Goal: Task Accomplishment & Management: Use online tool/utility

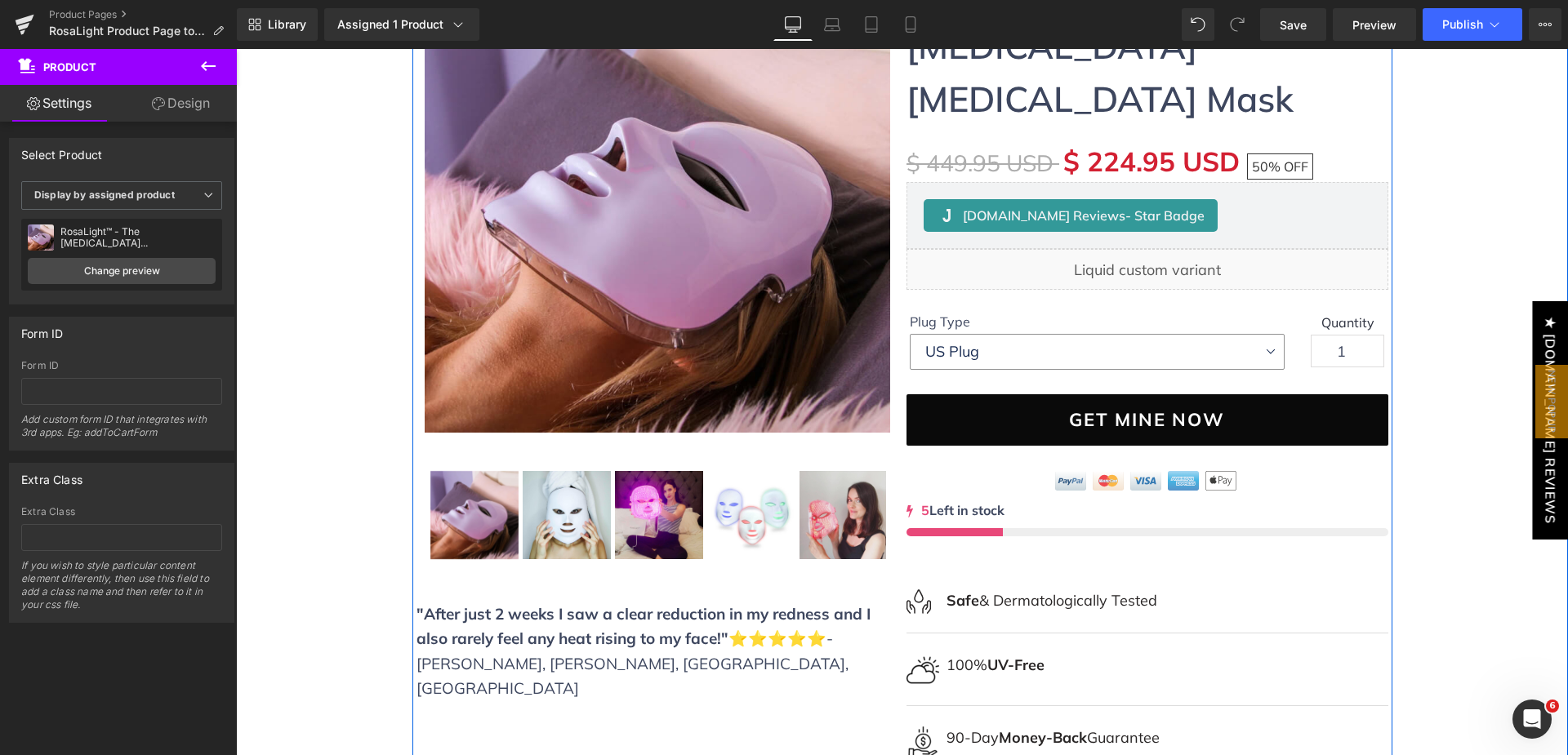
scroll to position [326, 0]
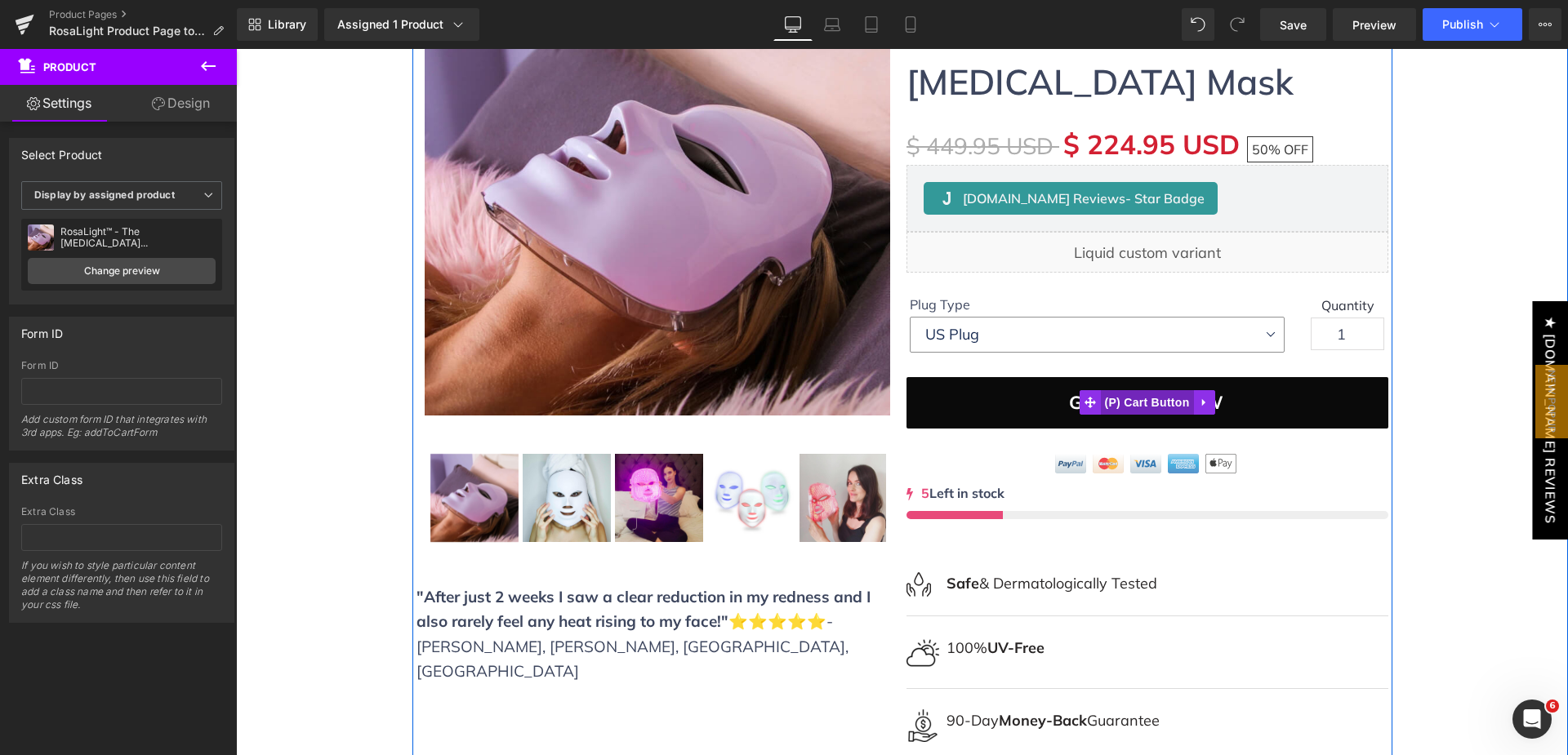
click at [1140, 390] on span "(P) Cart Button" at bounding box center [1146, 402] width 93 height 24
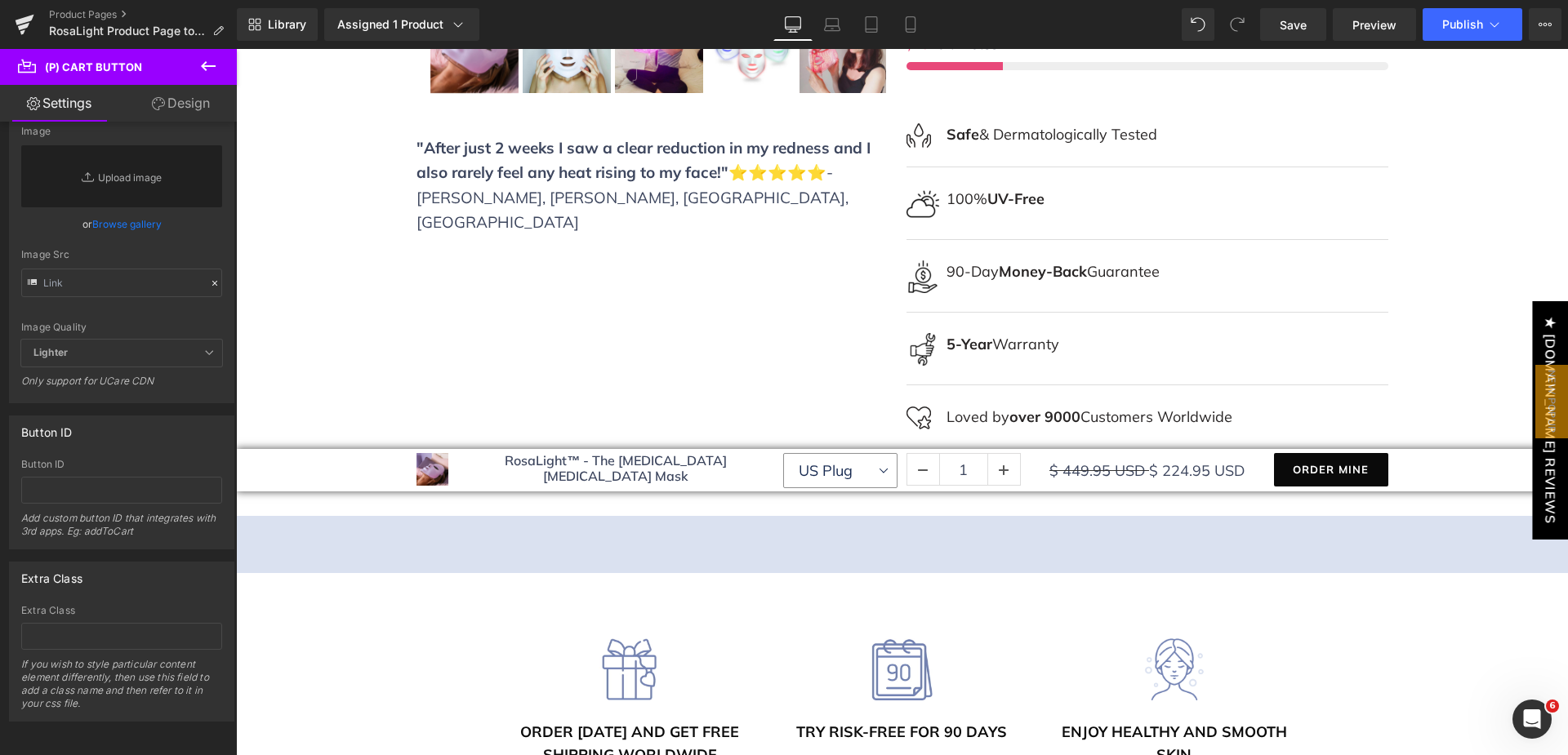
scroll to position [735, 0]
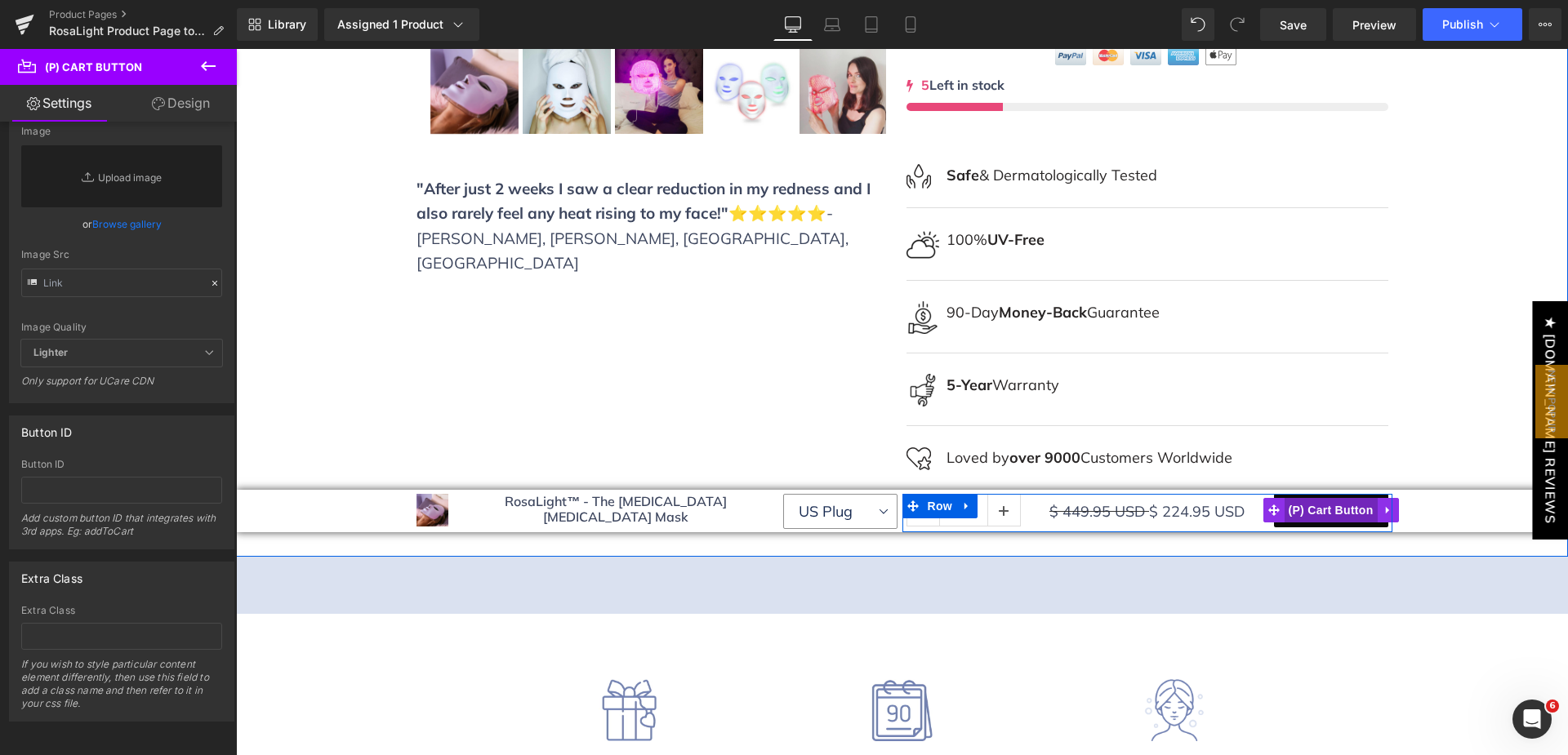
click at [1322, 498] on span "(P) Cart Button" at bounding box center [1330, 510] width 93 height 24
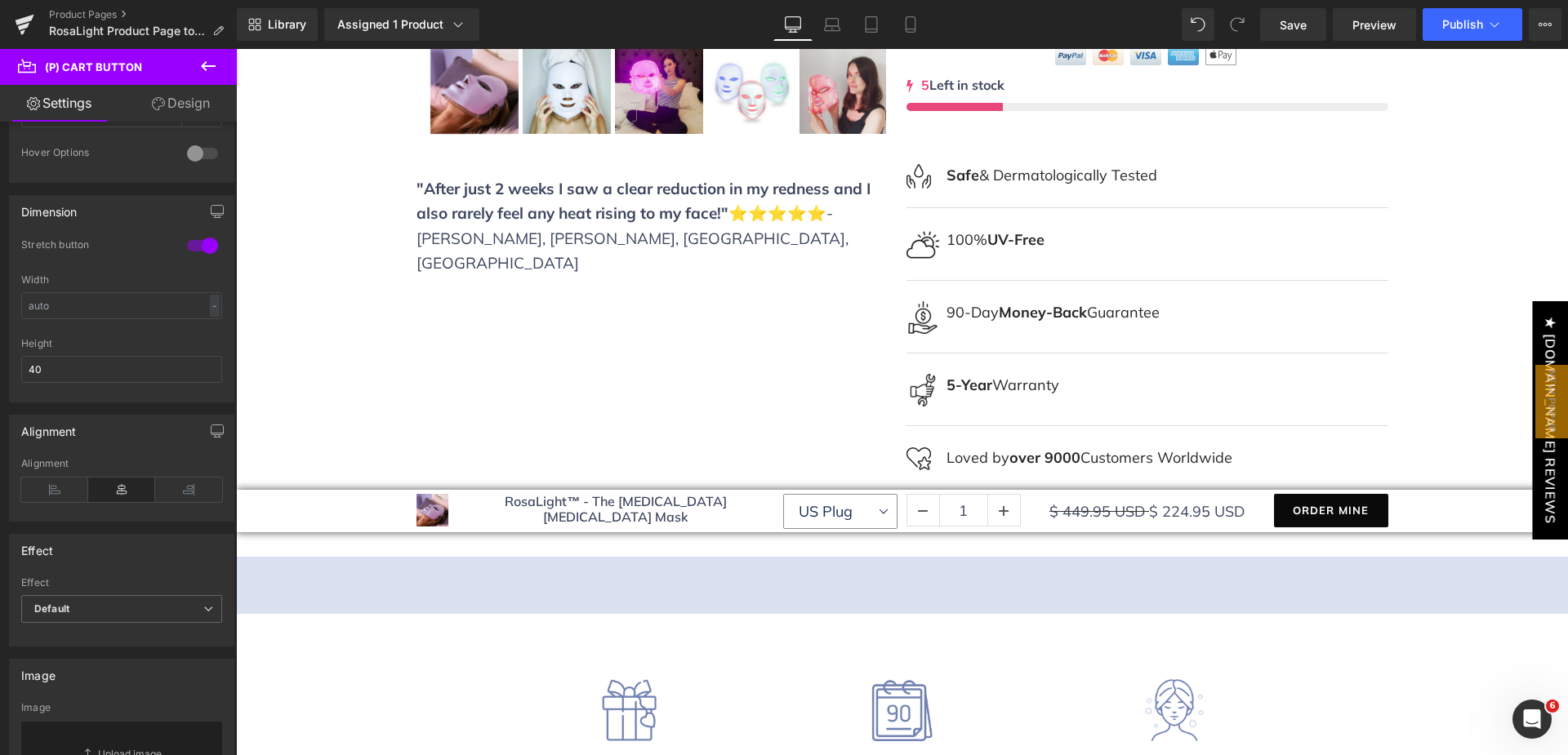
scroll to position [711, 0]
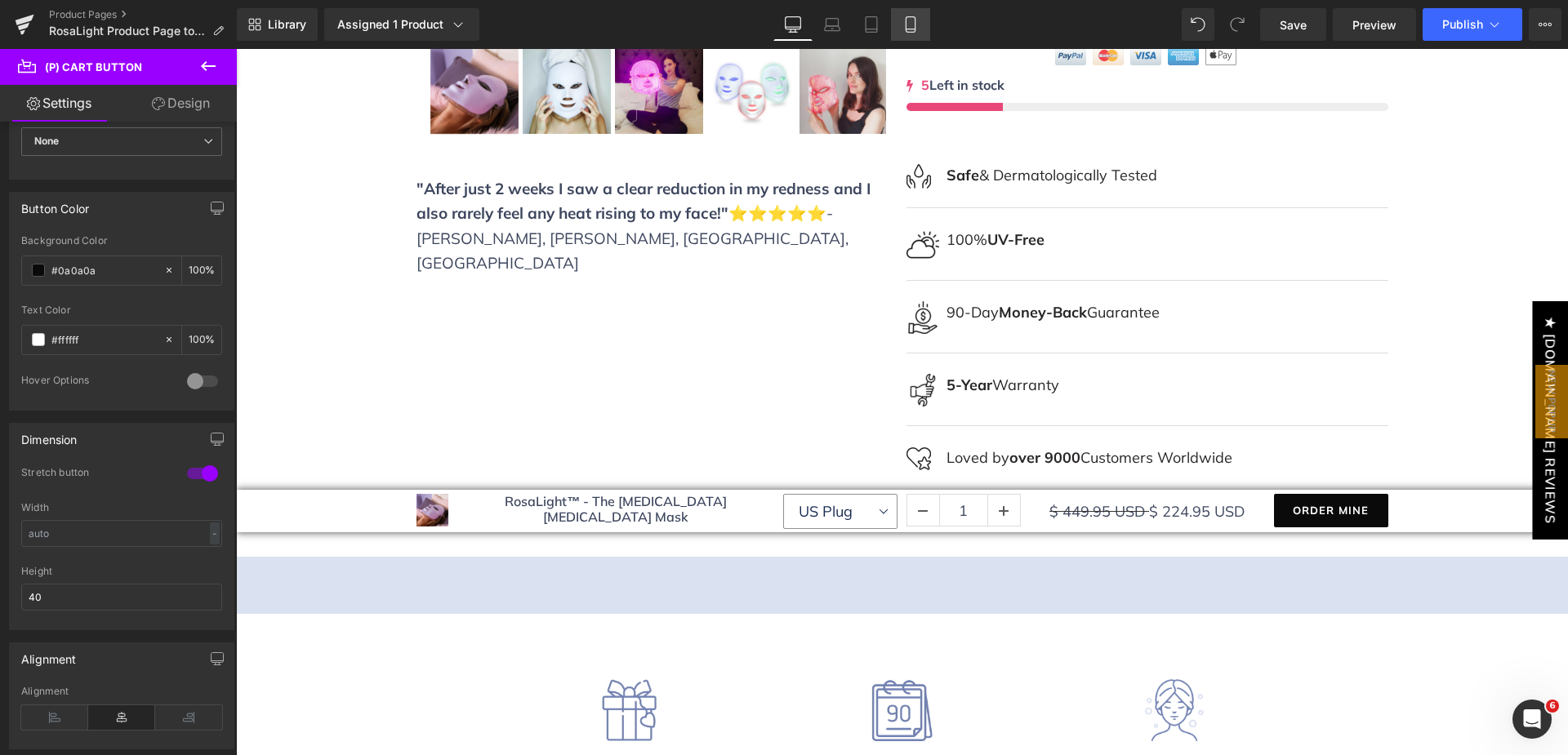
click at [908, 29] on icon at bounding box center [909, 29] width 9 height 0
type input "16"
type input "100"
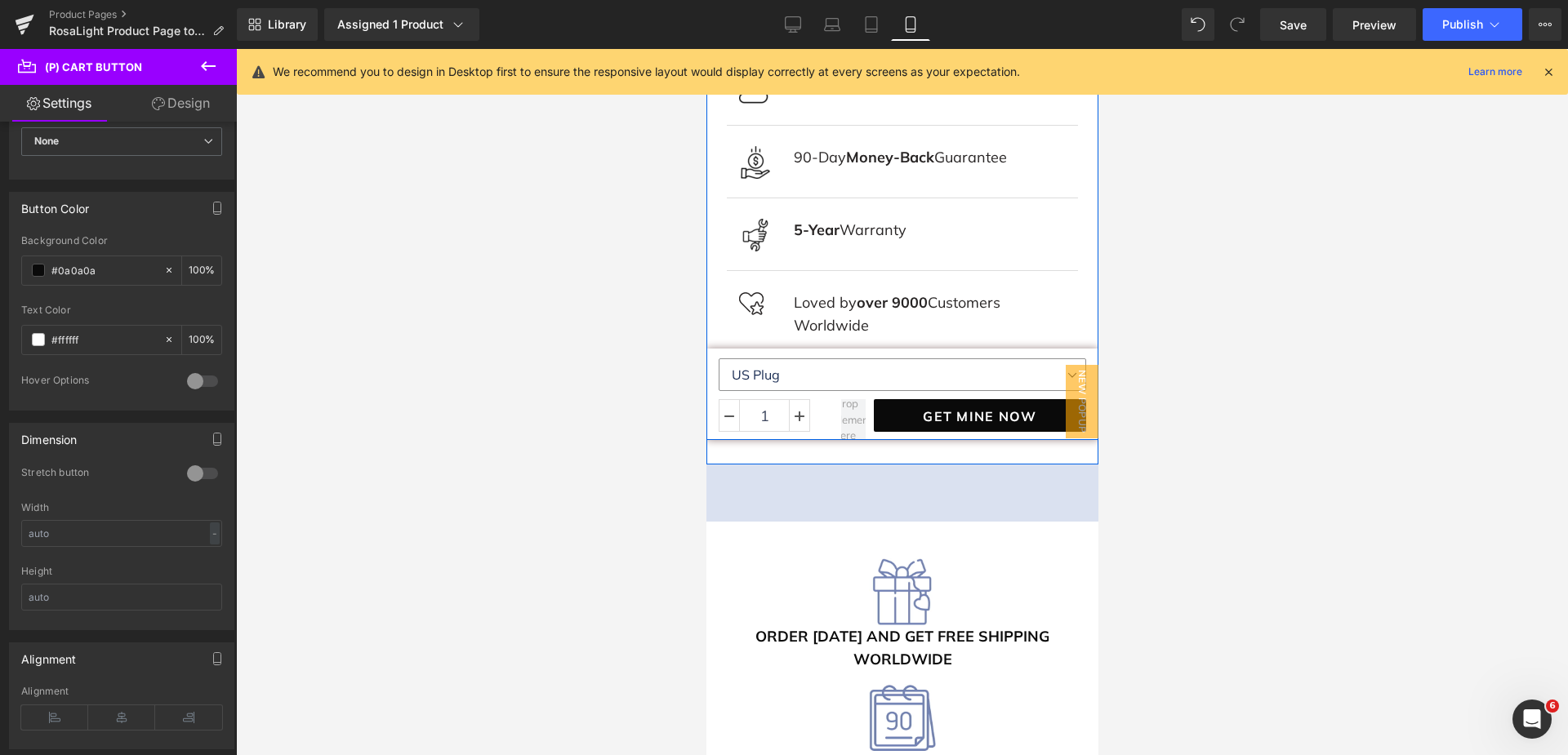
scroll to position [1306, 0]
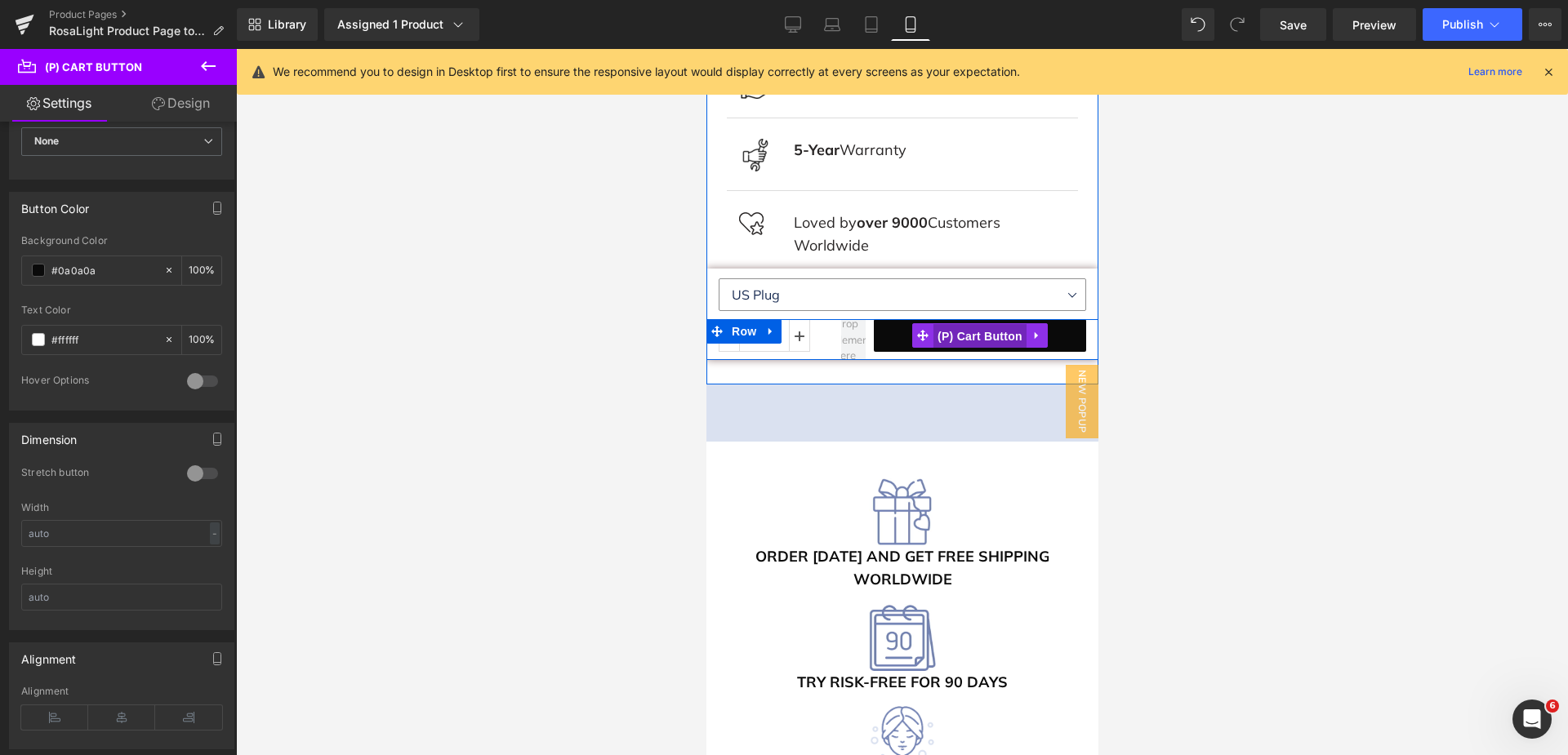
click at [964, 324] on span "(P) Cart Button" at bounding box center [979, 336] width 93 height 24
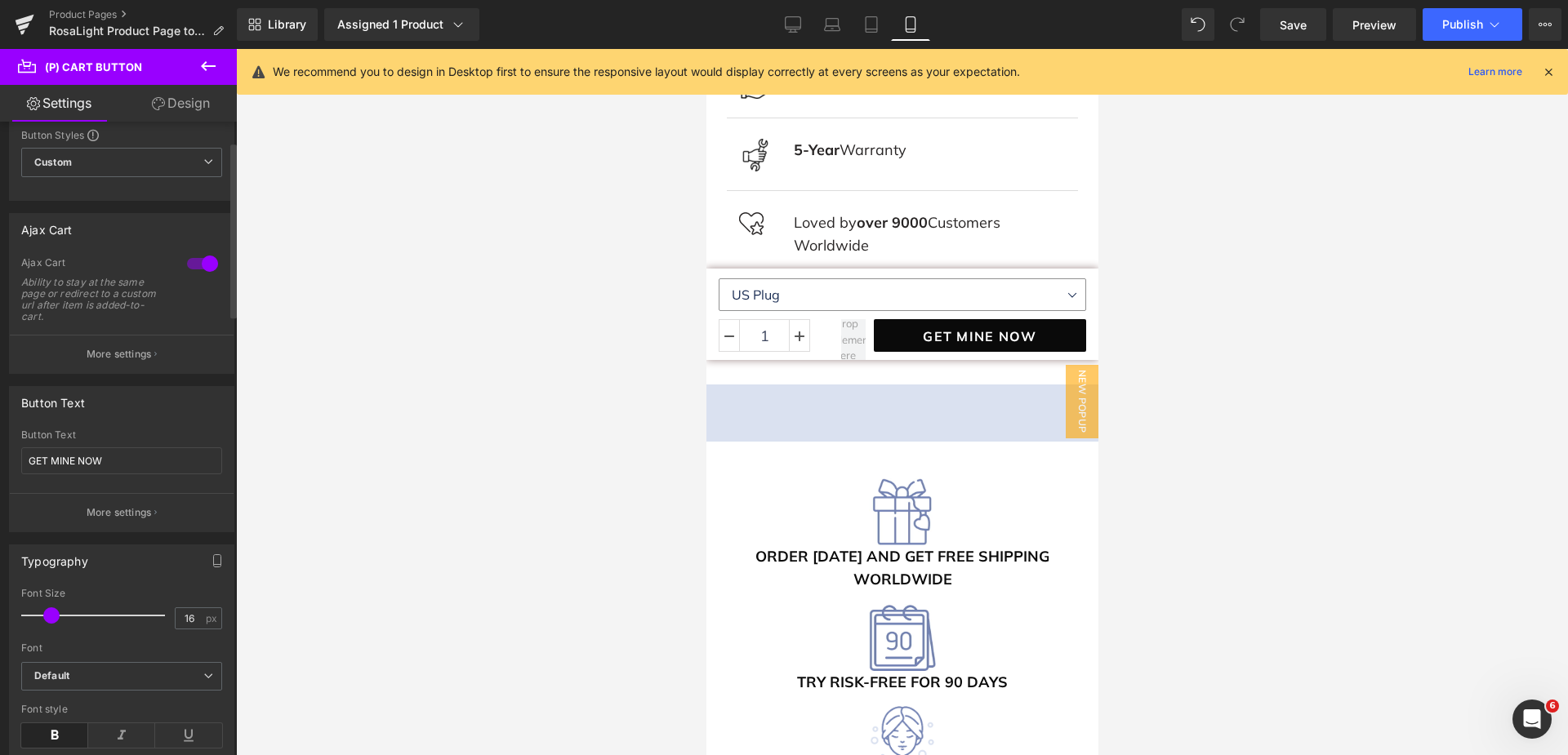
scroll to position [81, 0]
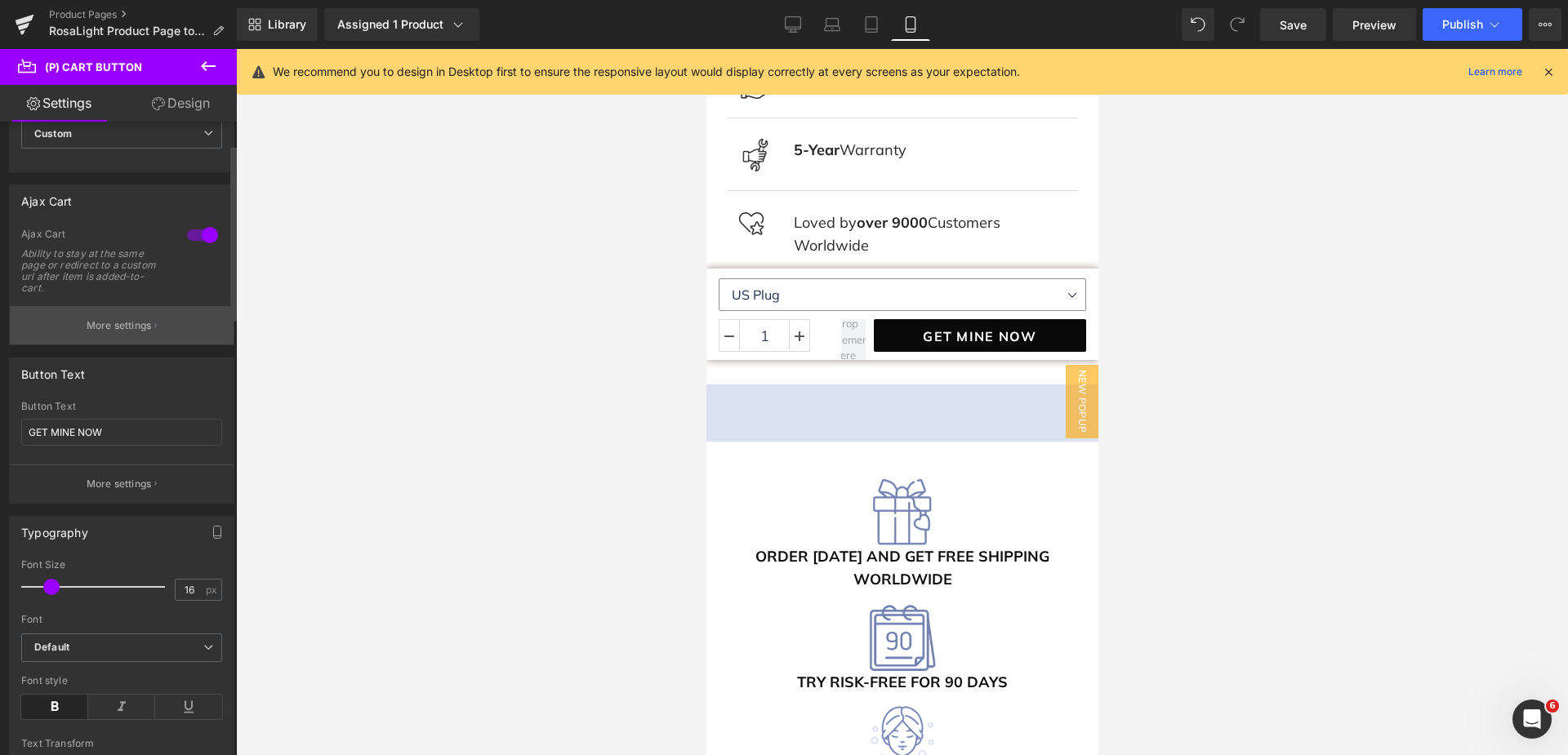
click at [125, 321] on p "More settings" at bounding box center [119, 326] width 65 height 15
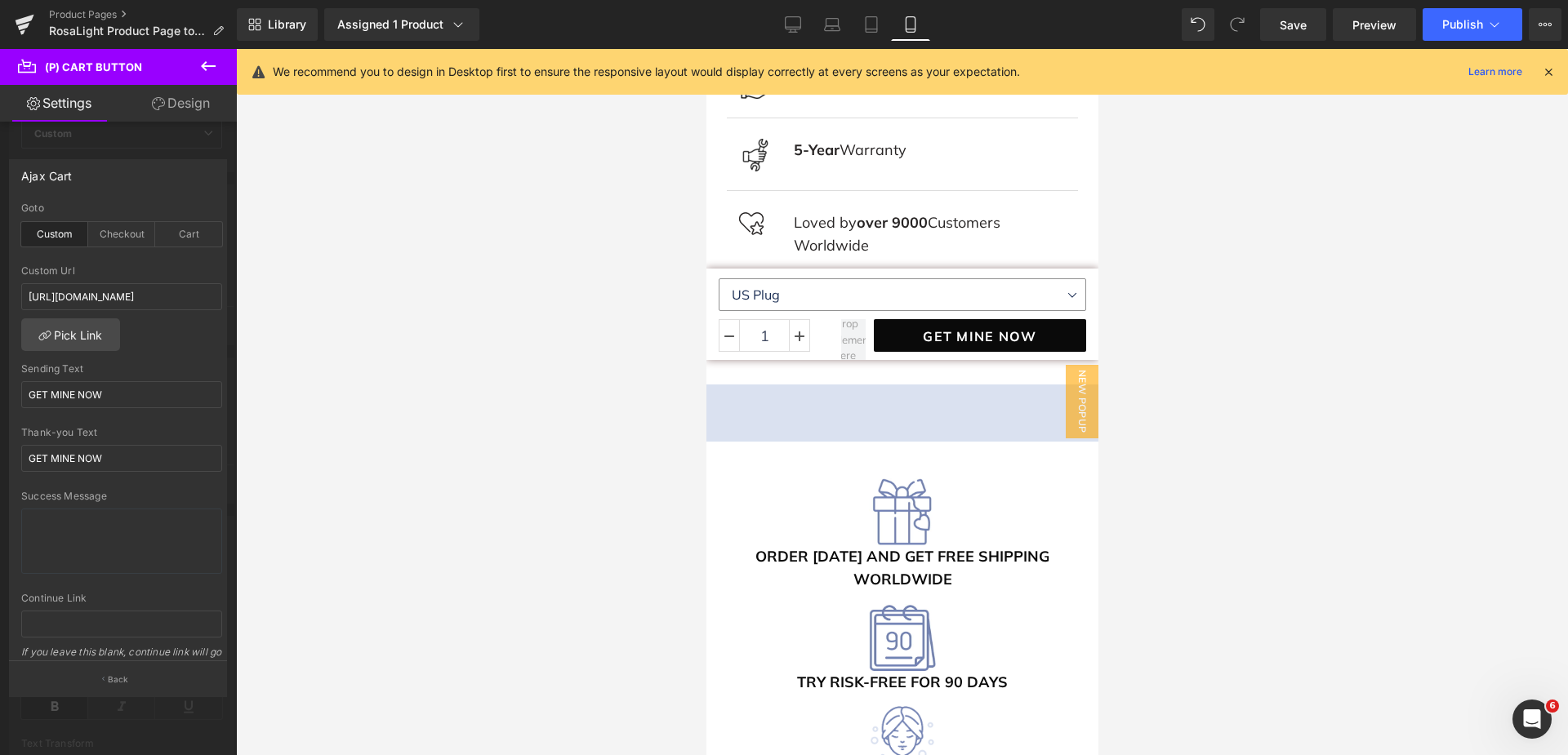
click at [206, 67] on icon at bounding box center [208, 66] width 15 height 10
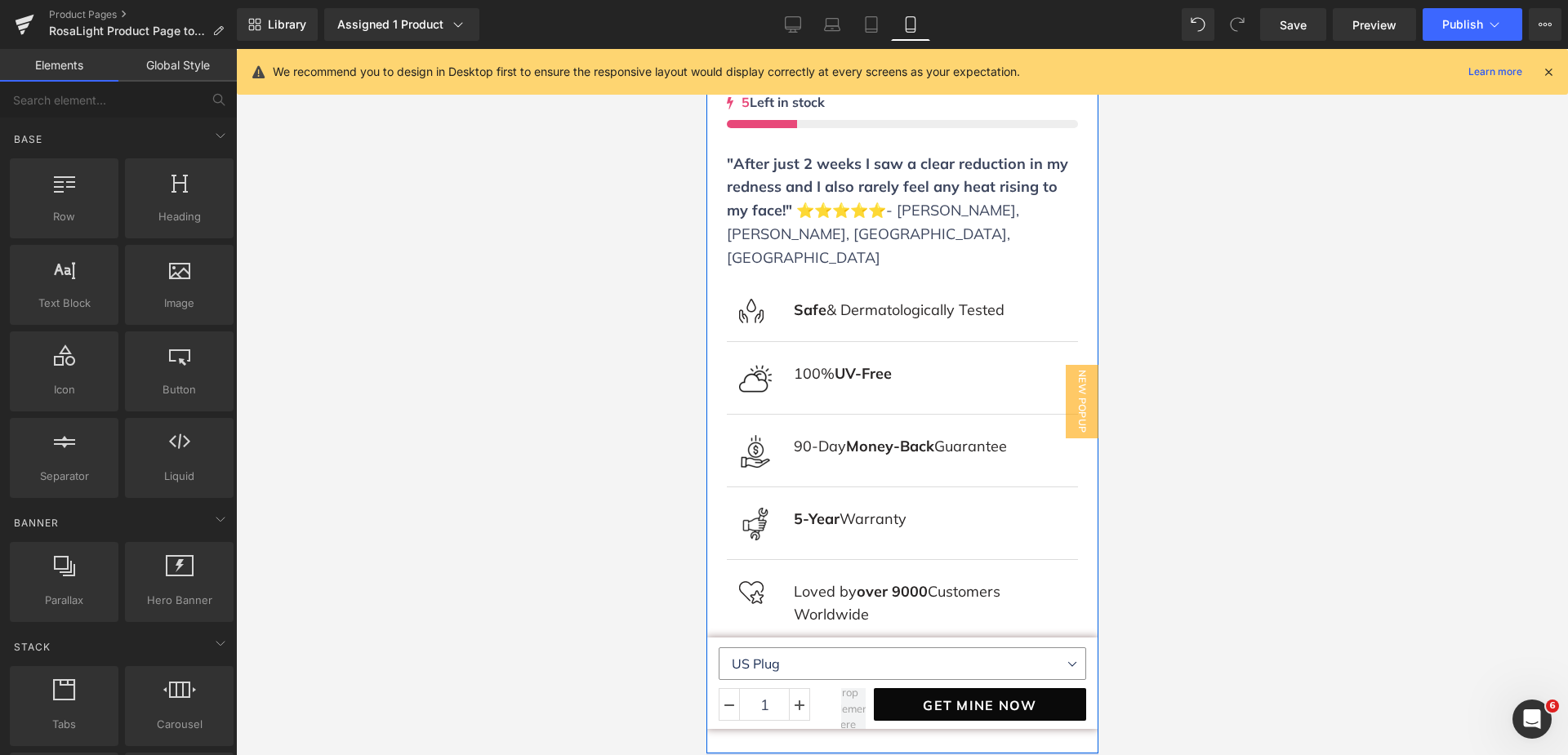
scroll to position [898, 0]
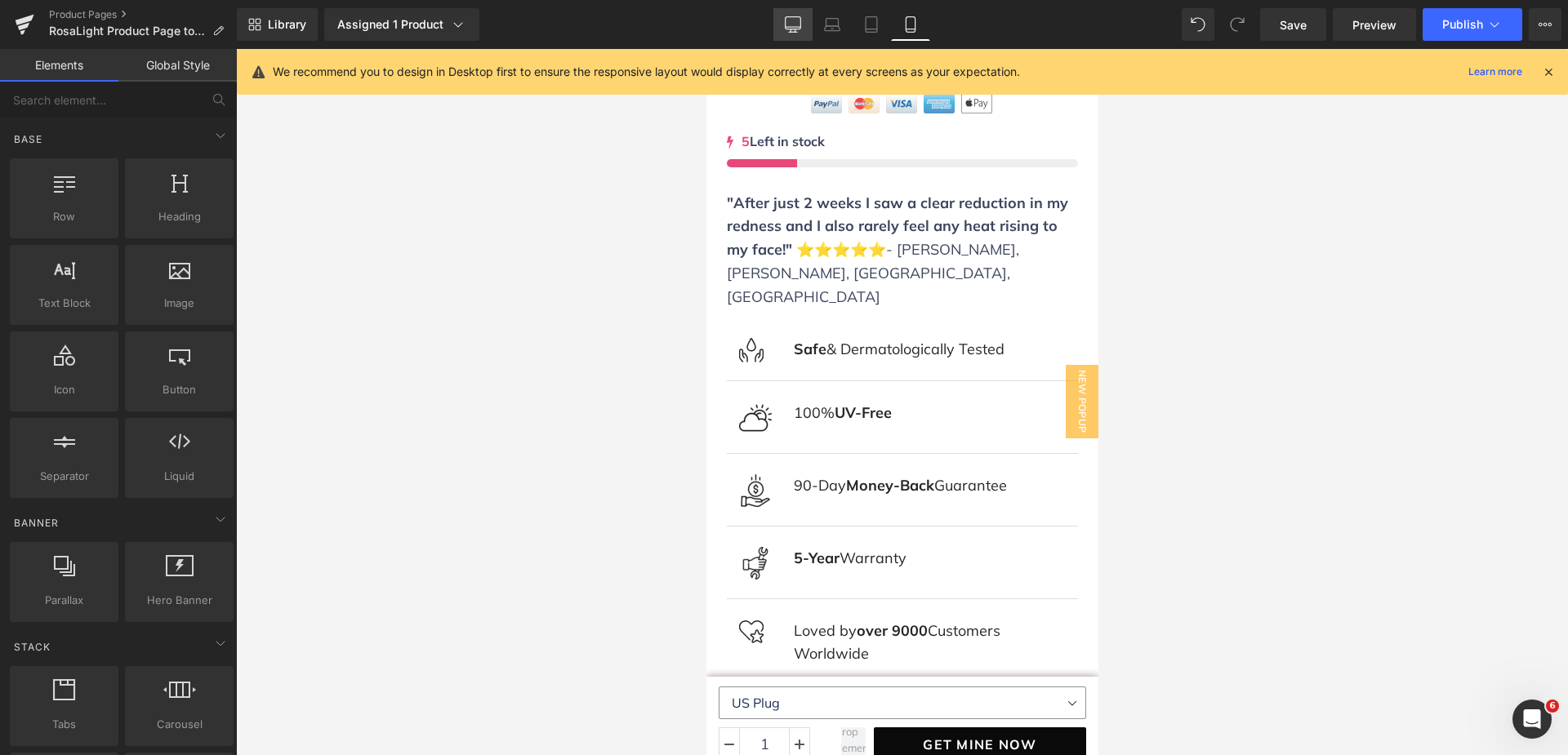
click at [796, 26] on icon at bounding box center [792, 23] width 16 height 16
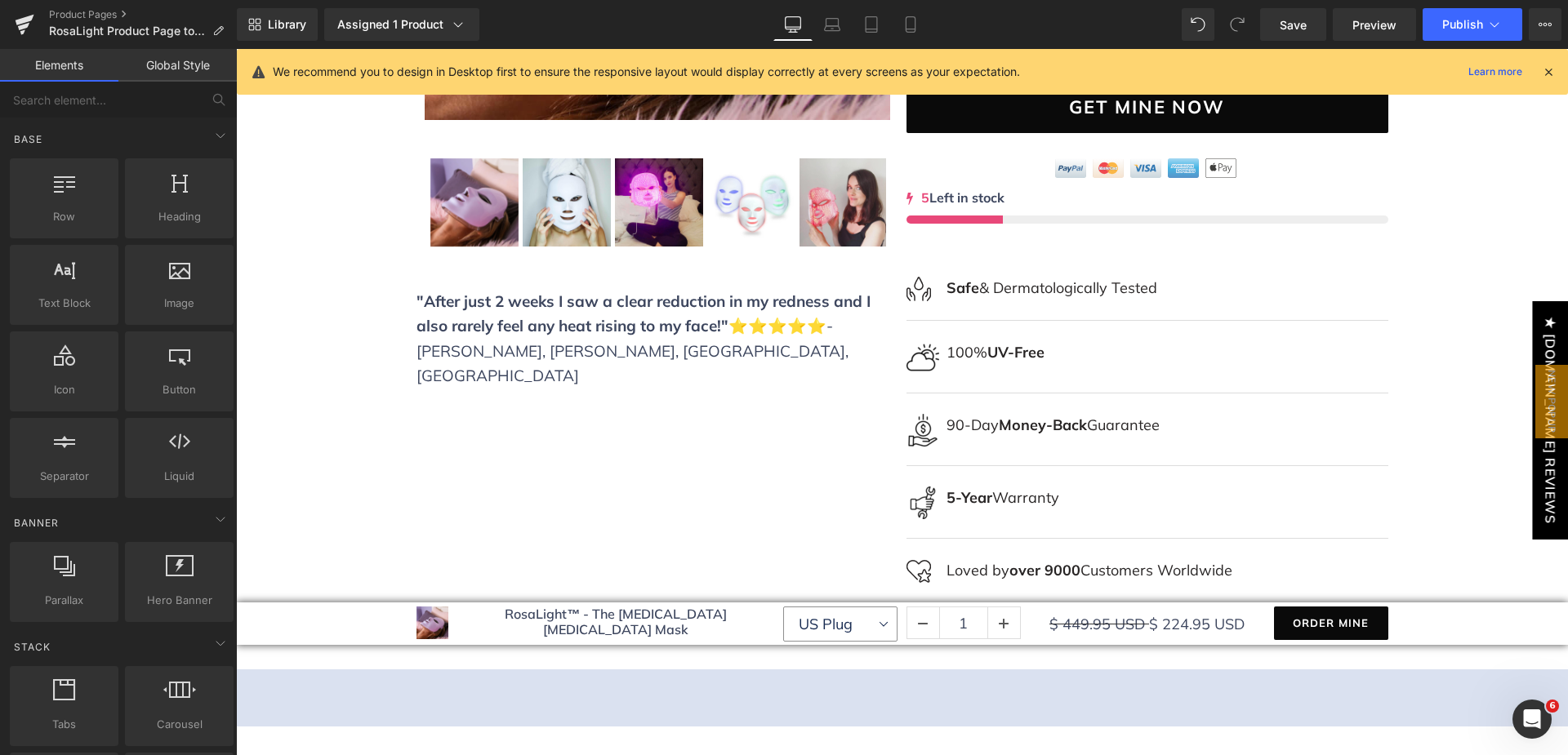
scroll to position [781, 0]
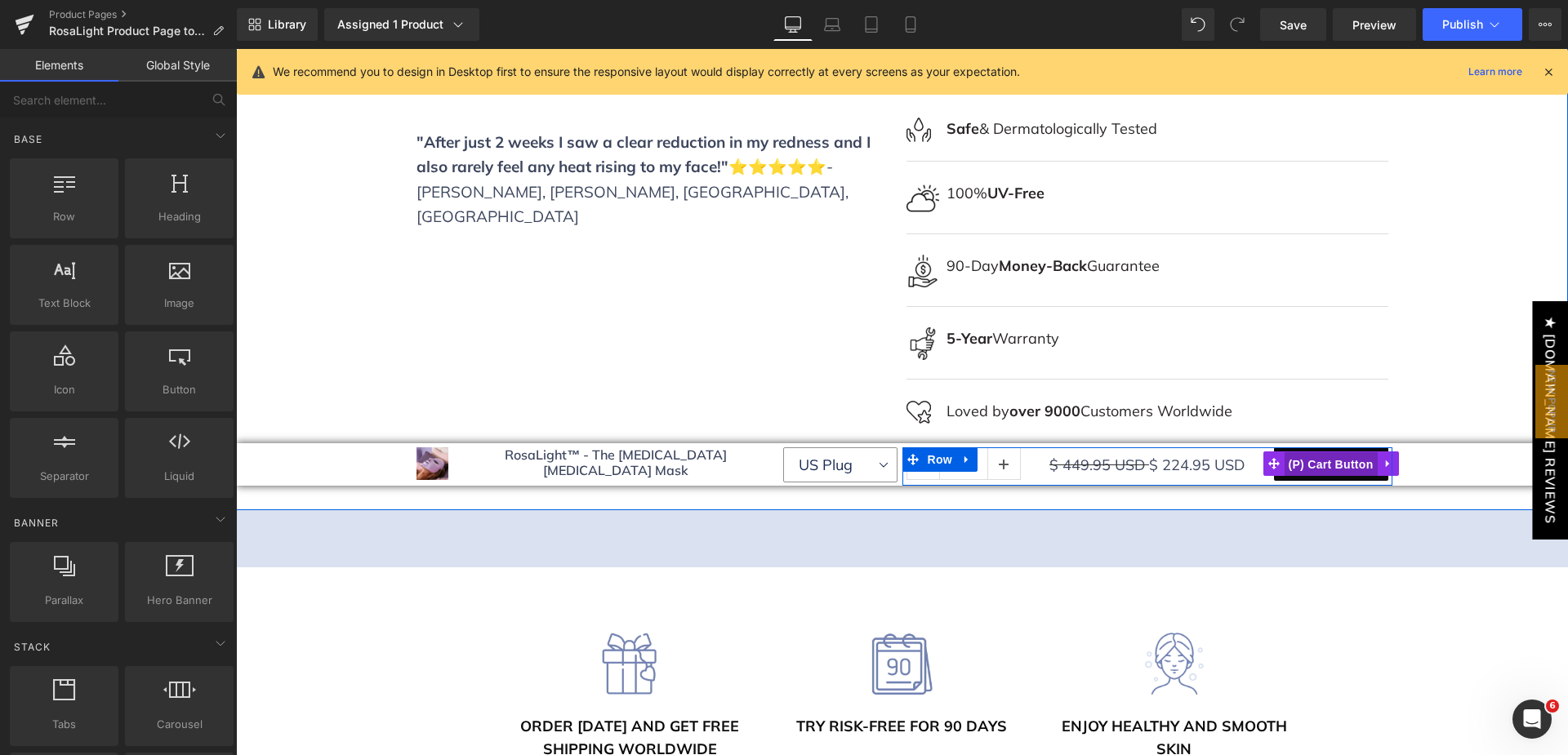
click at [1324, 452] on span "(P) Cart Button" at bounding box center [1330, 464] width 93 height 24
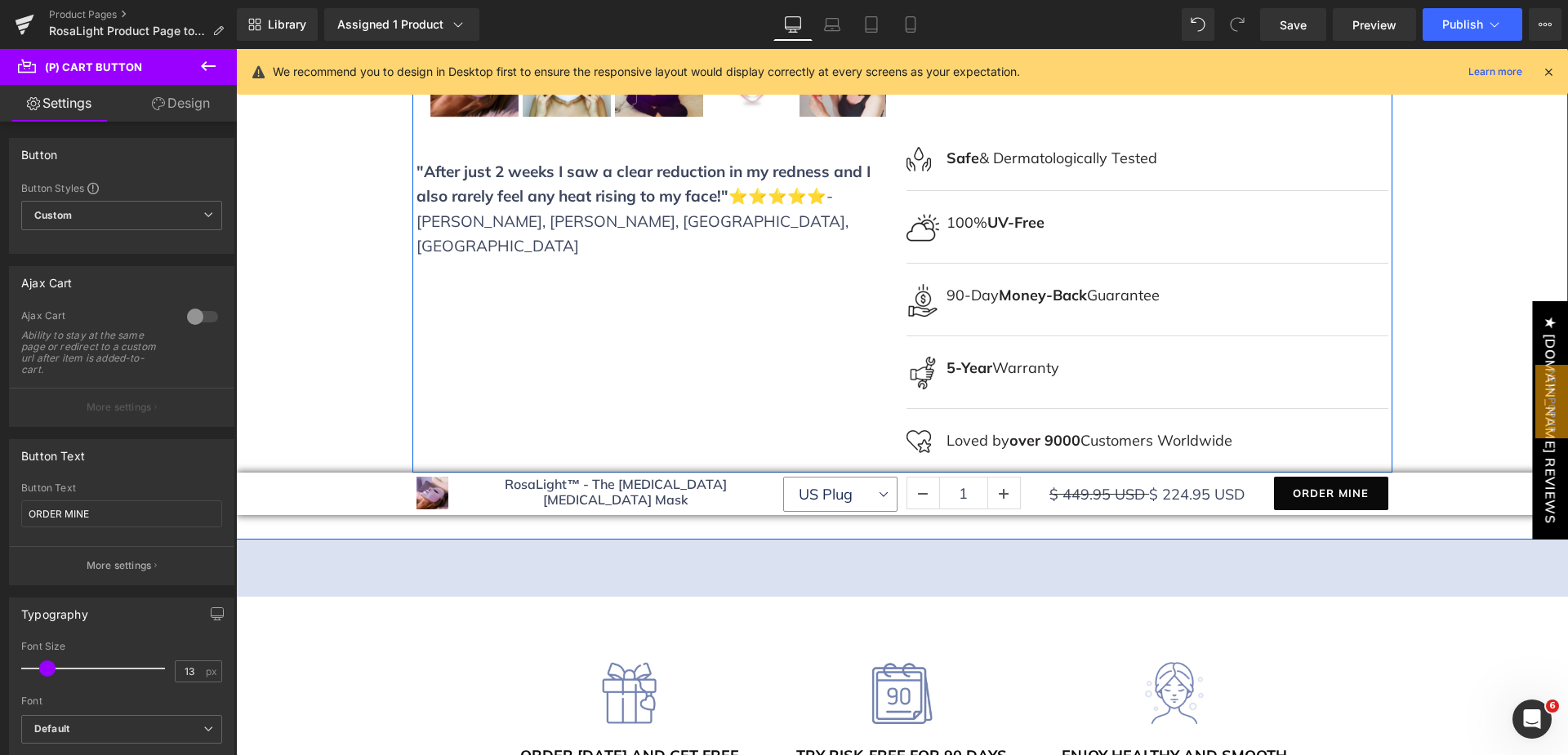
scroll to position [700, 0]
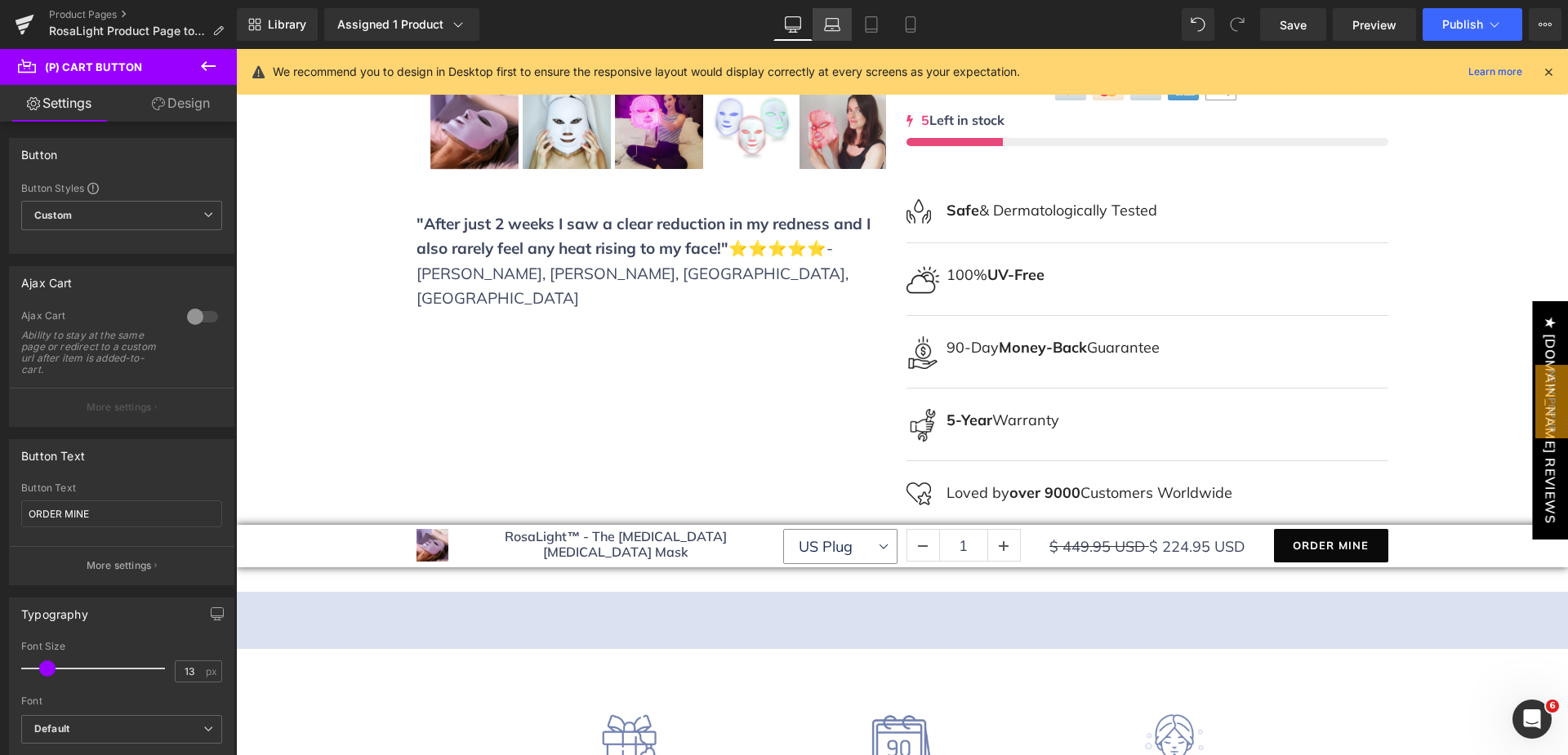
click at [841, 35] on link "Laptop" at bounding box center [831, 24] width 39 height 33
type input "12"
type input "100"
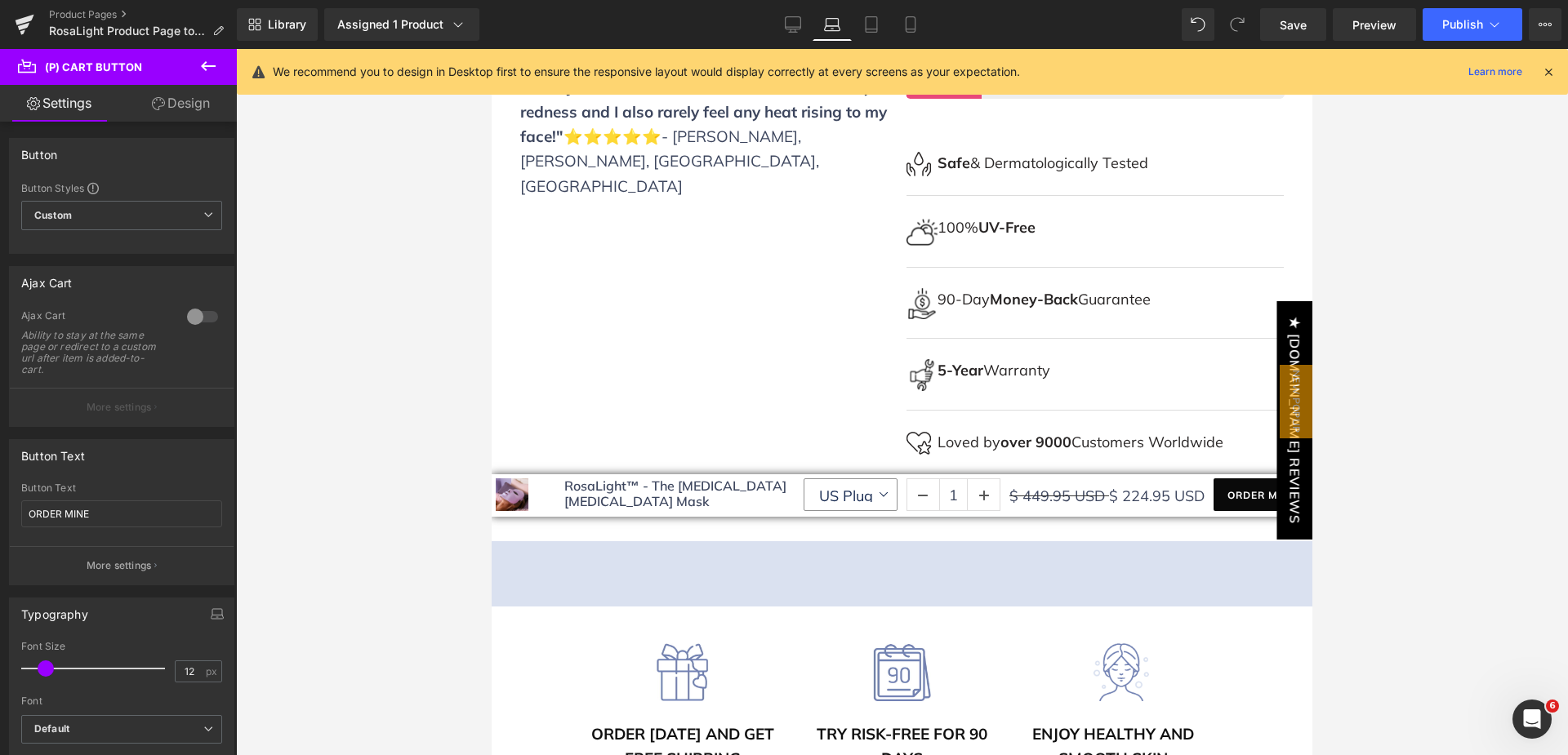
scroll to position [723, 0]
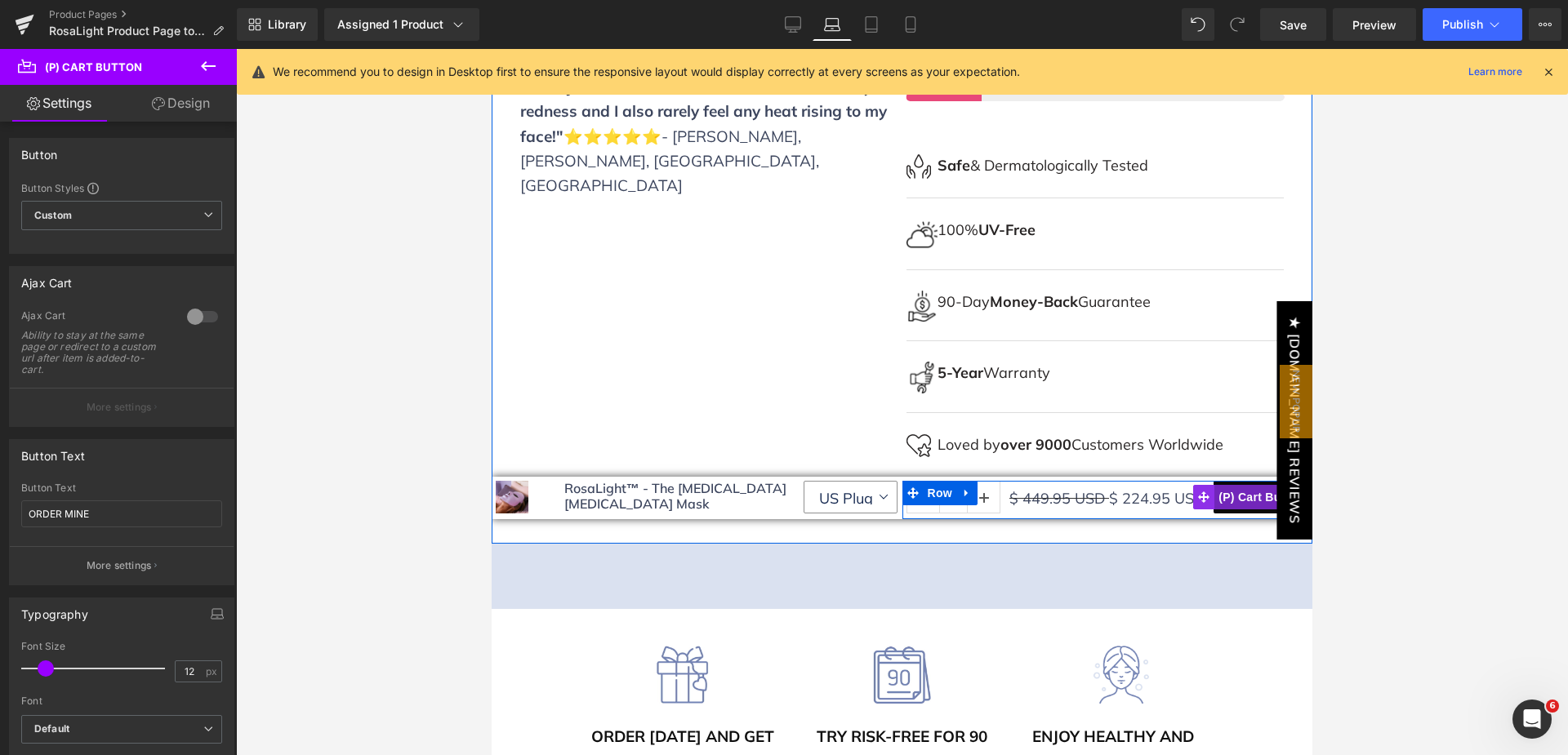
click at [1237, 494] on span "(P) Cart Button" at bounding box center [1260, 497] width 93 height 24
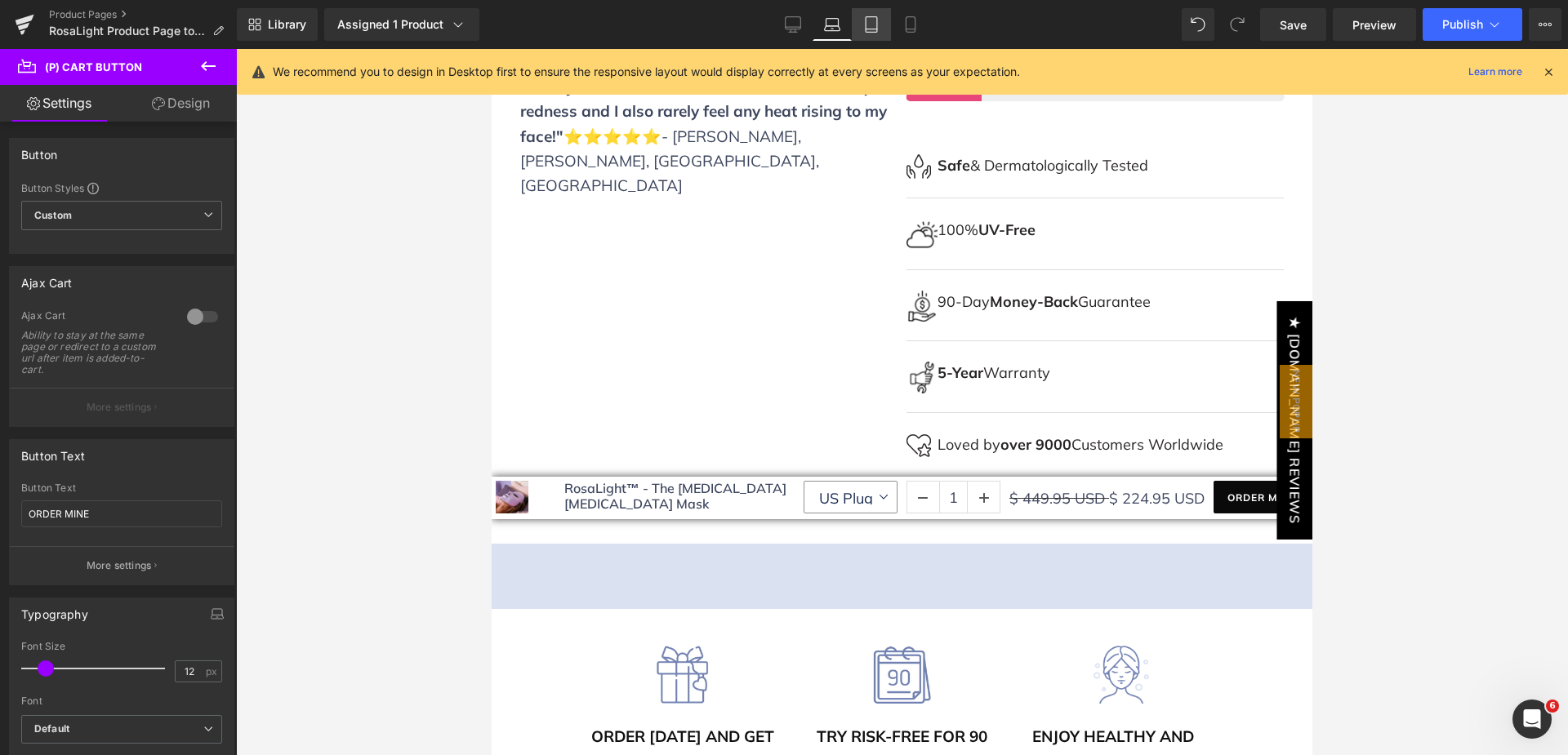
click at [873, 35] on link "Tablet" at bounding box center [871, 24] width 39 height 33
type input "16"
type input "100"
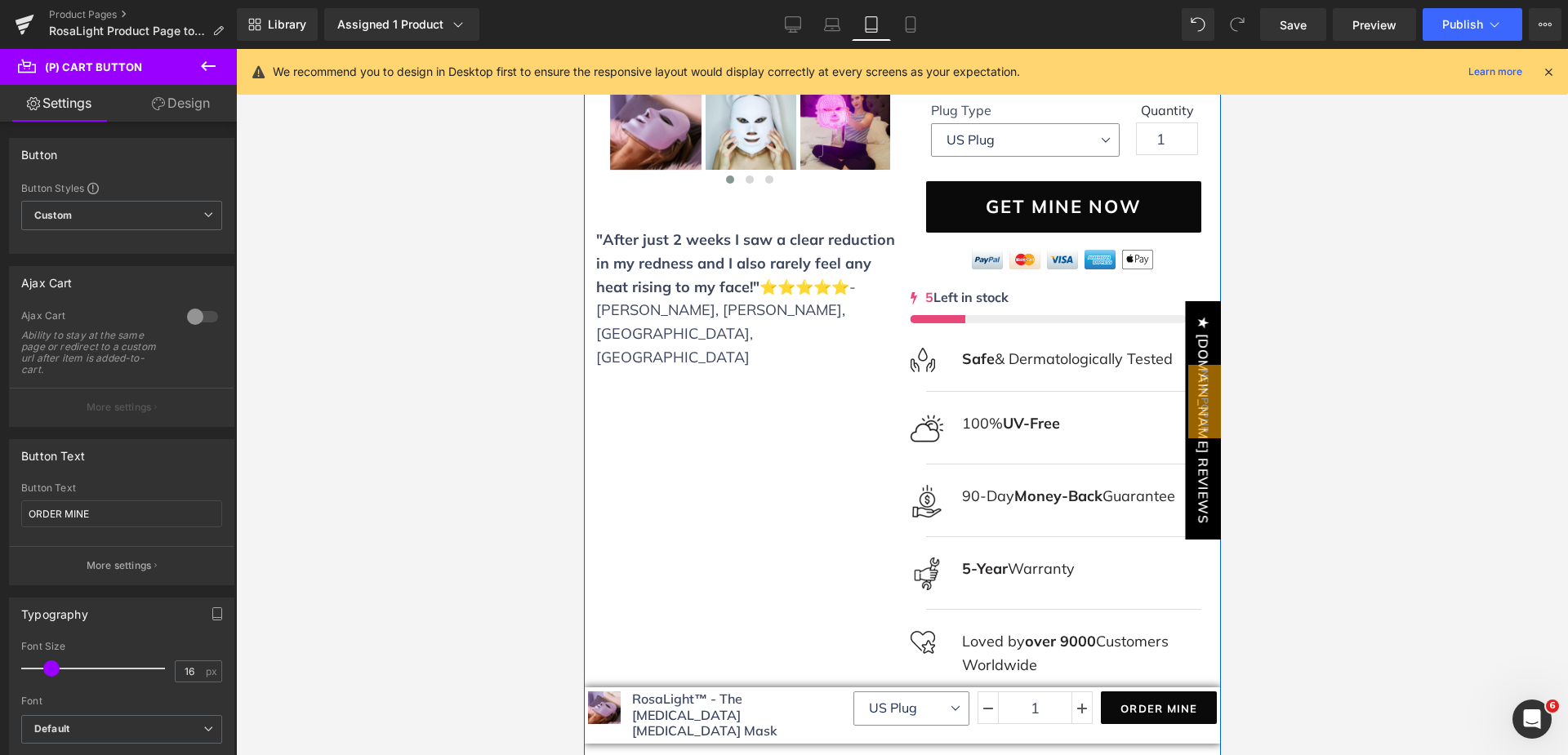
scroll to position [490, 0]
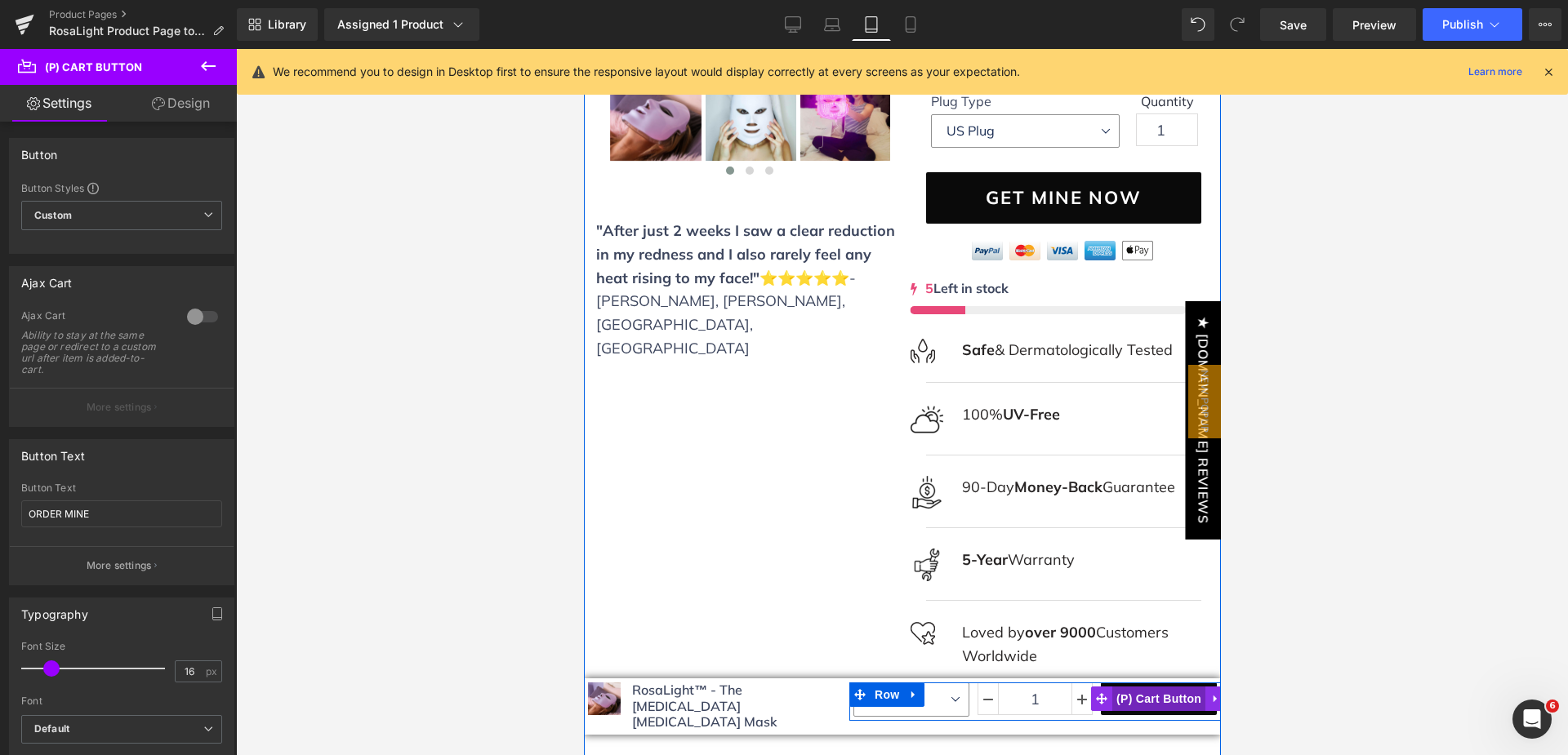
click at [1159, 687] on span "(P) Cart Button" at bounding box center [1158, 699] width 93 height 24
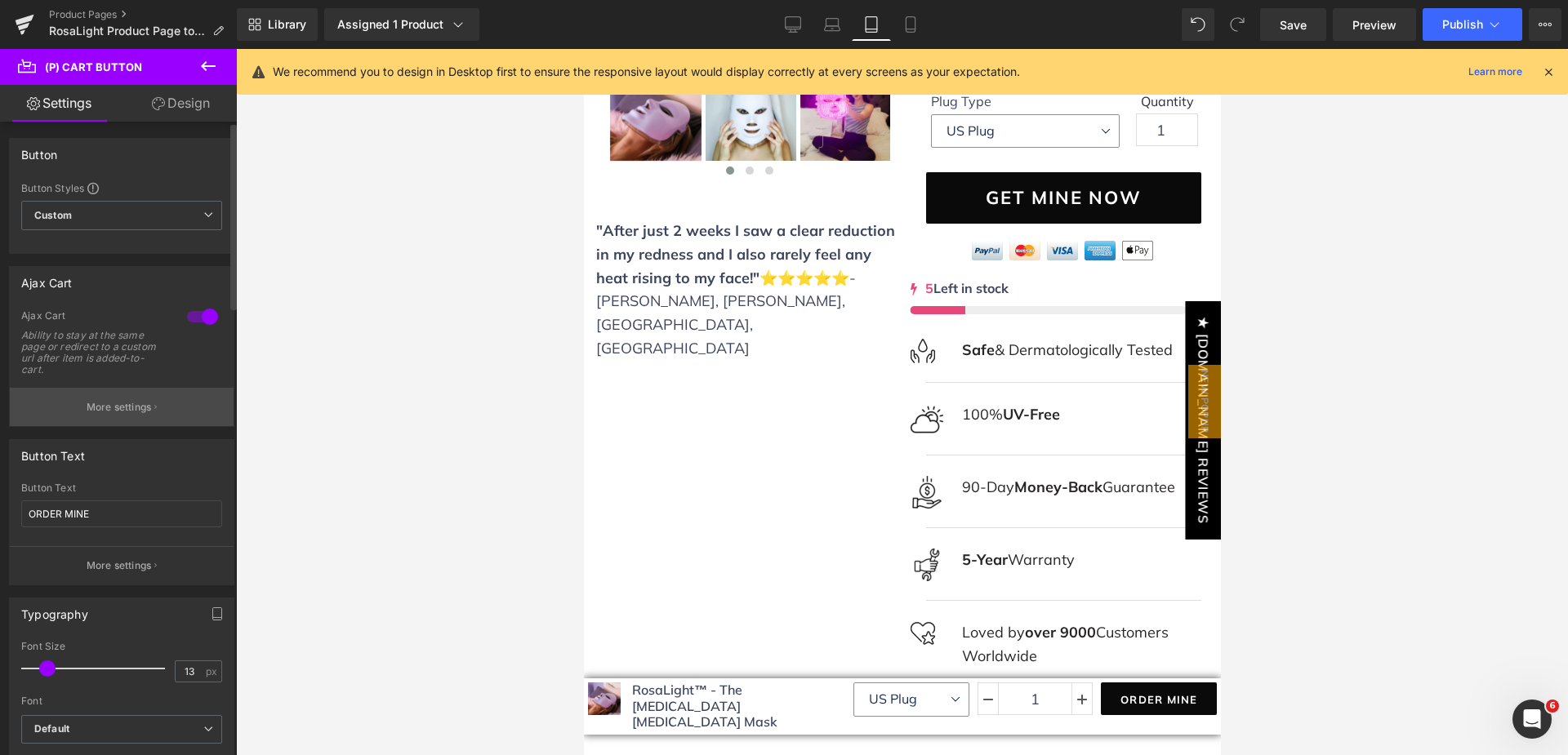
click at [169, 400] on button "More settings" at bounding box center [122, 407] width 224 height 39
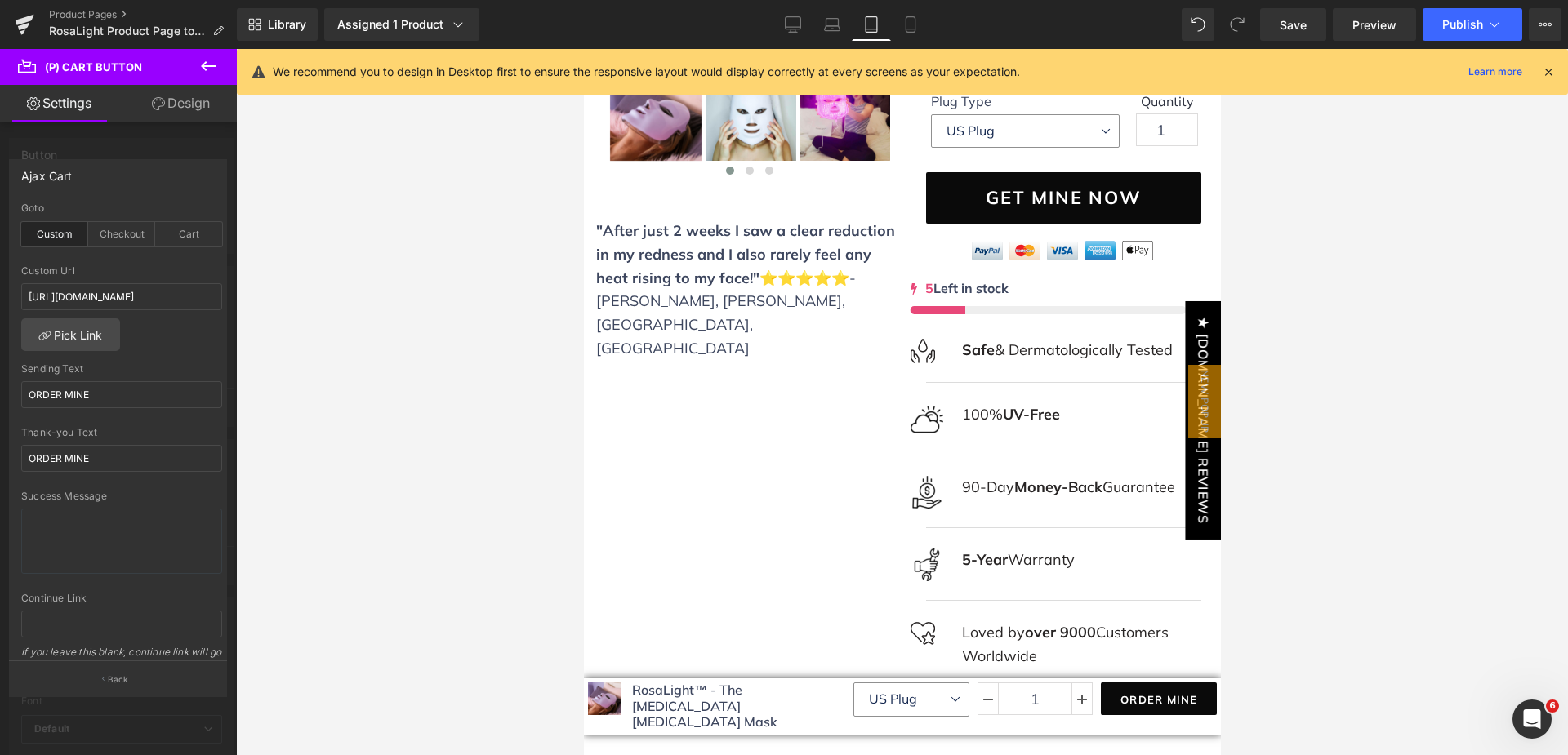
click at [218, 66] on button at bounding box center [208, 66] width 57 height 36
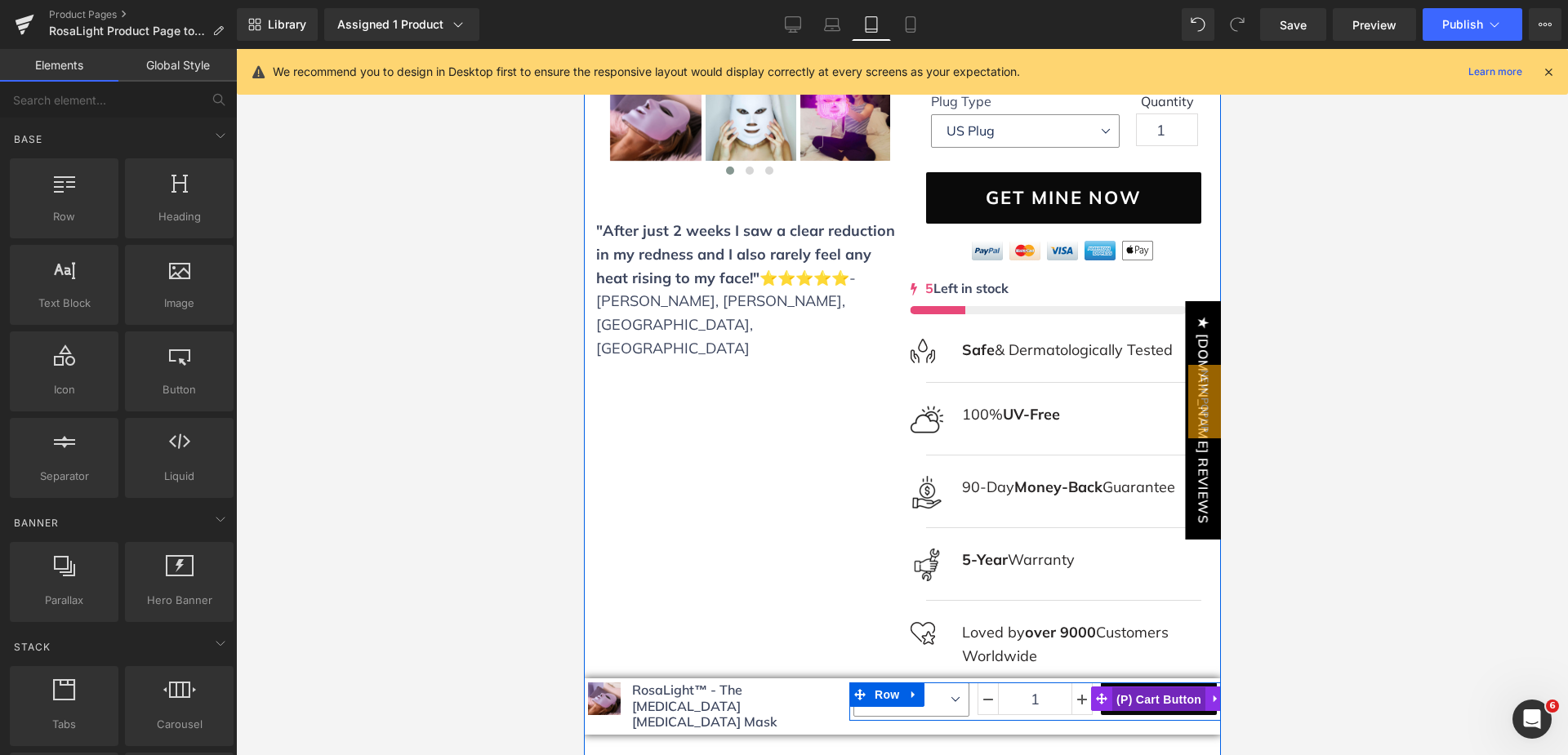
click at [1145, 688] on span "(P) Cart Button" at bounding box center [1158, 700] width 93 height 24
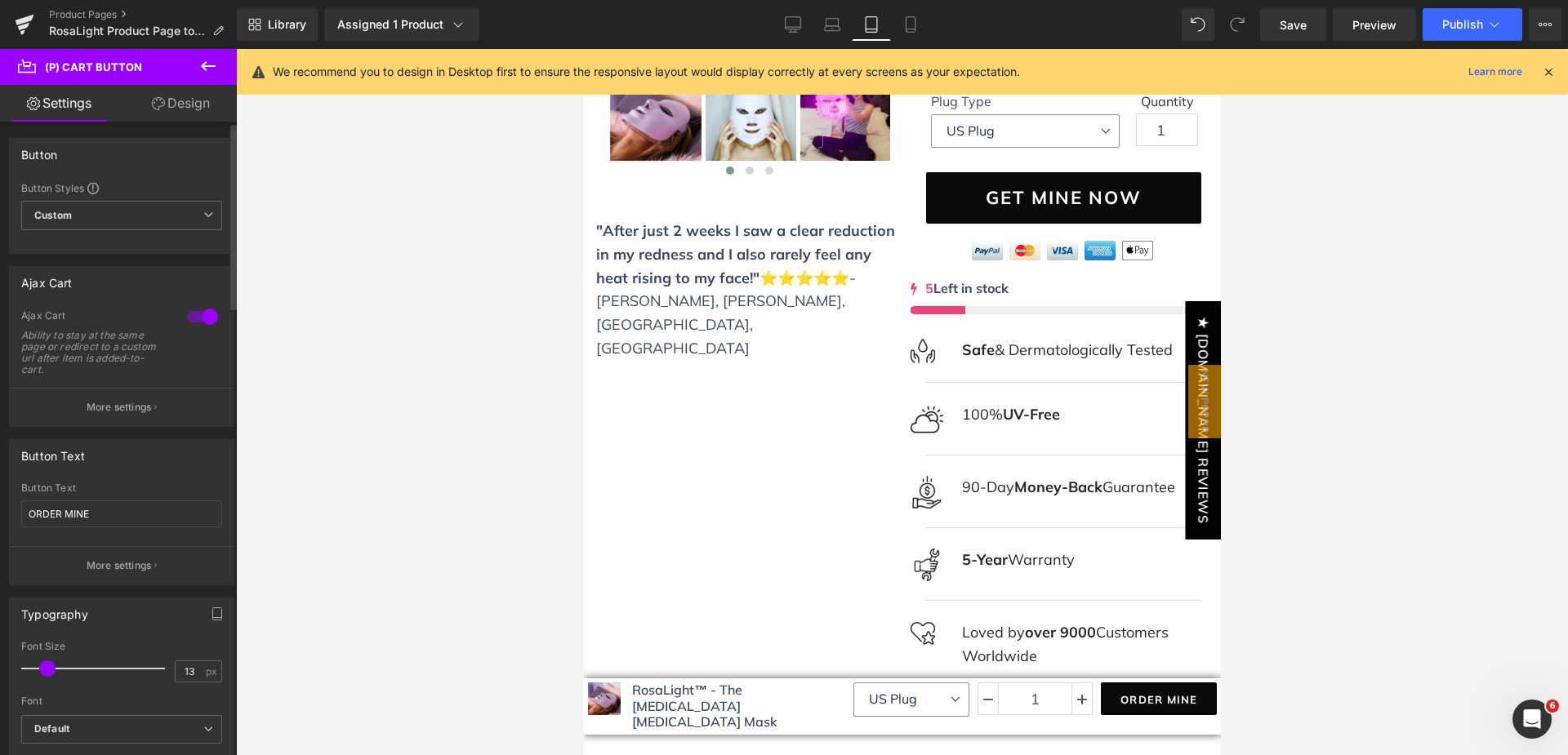
click at [190, 319] on div at bounding box center [202, 316] width 39 height 26
click at [910, 28] on icon at bounding box center [910, 23] width 16 height 16
type input "16"
type input "100"
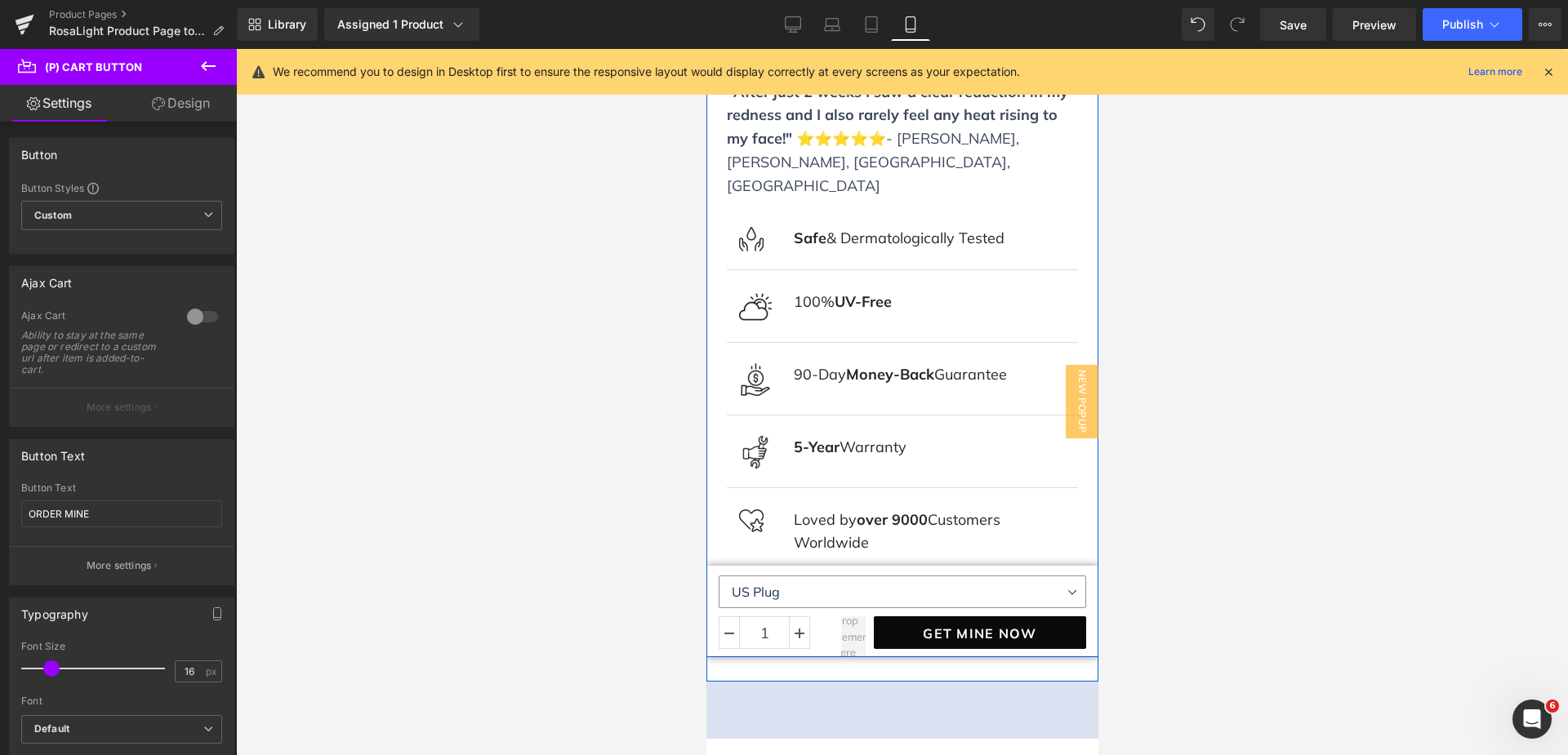
scroll to position [1061, 0]
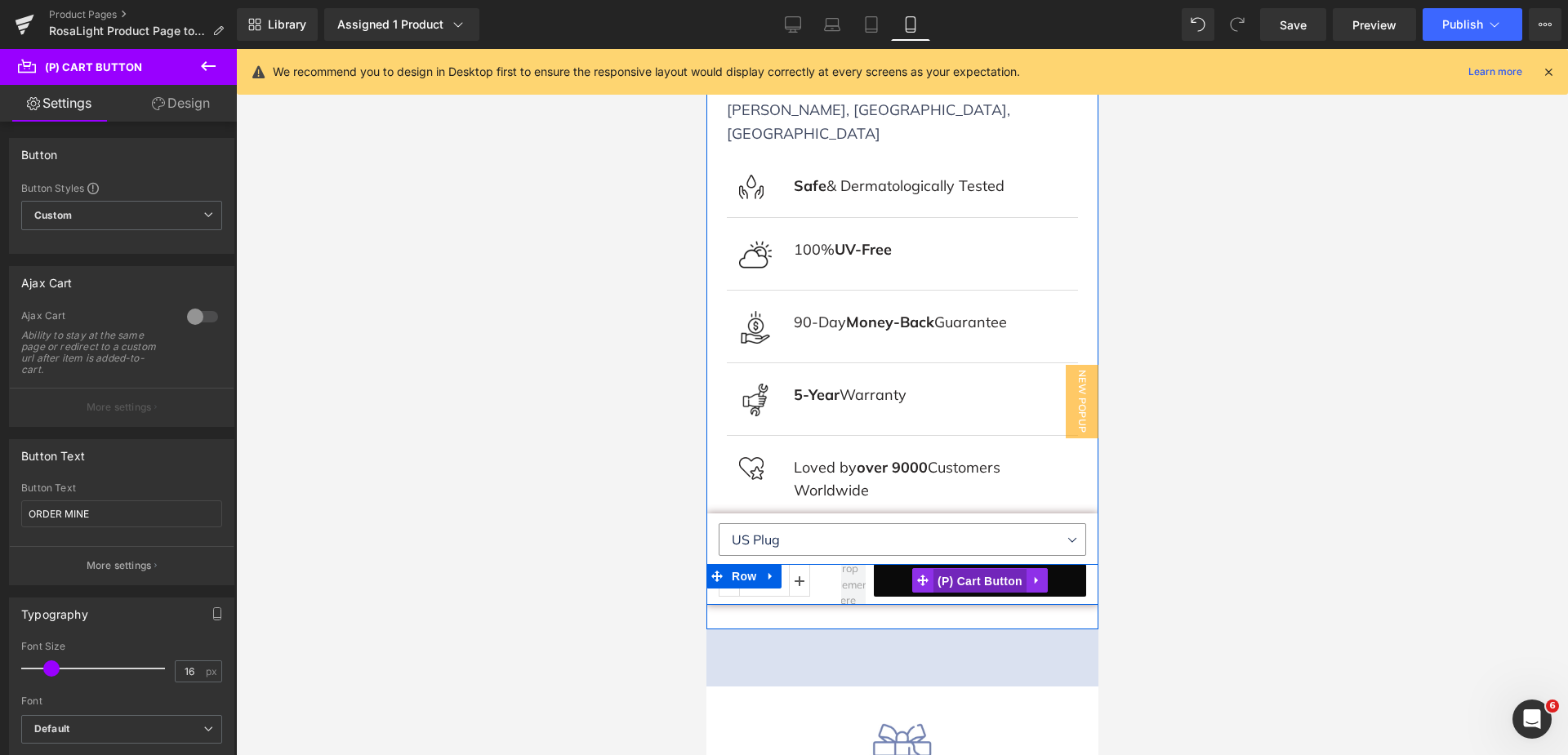
click at [973, 569] on span "(P) Cart Button" at bounding box center [979, 581] width 93 height 24
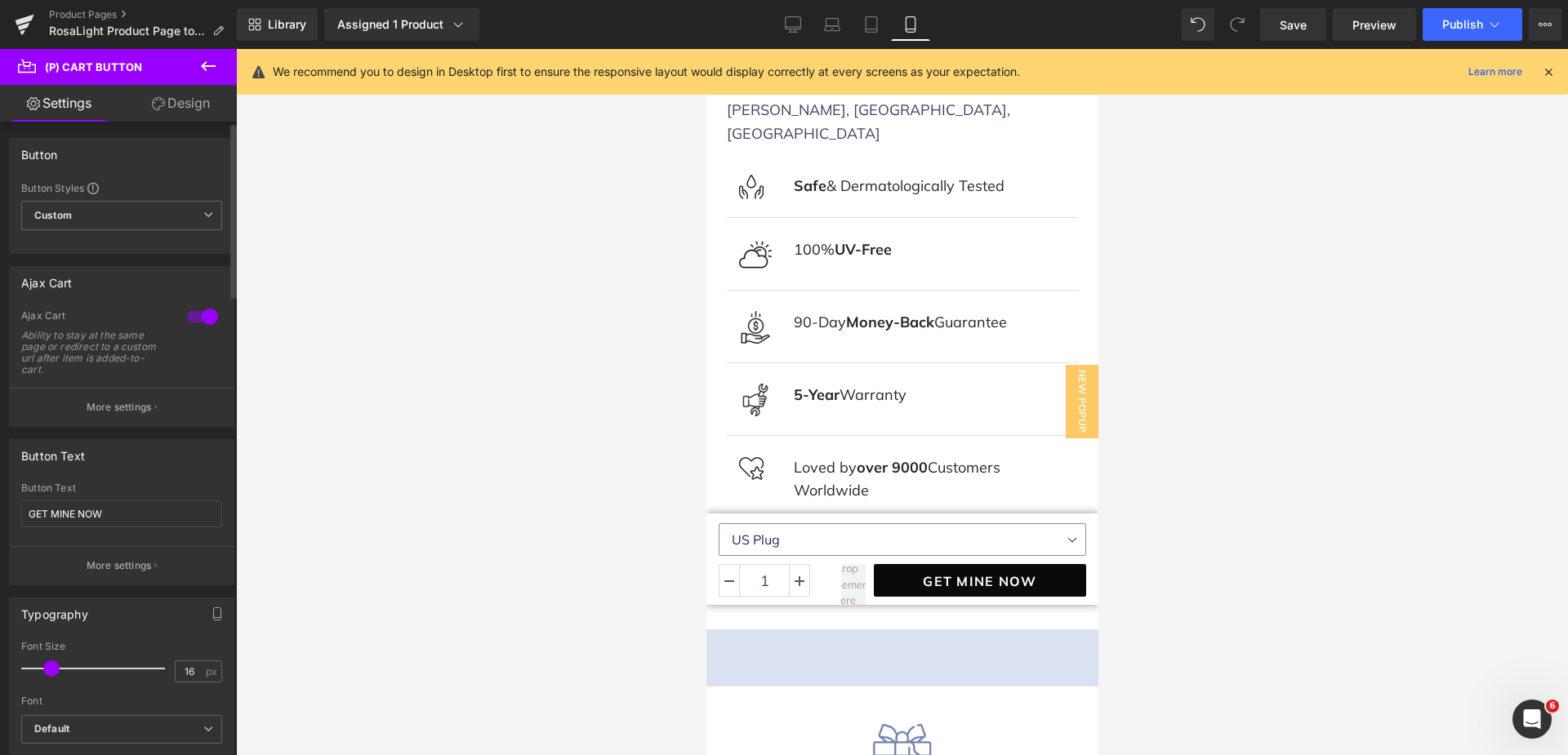
click at [201, 320] on div at bounding box center [202, 316] width 39 height 26
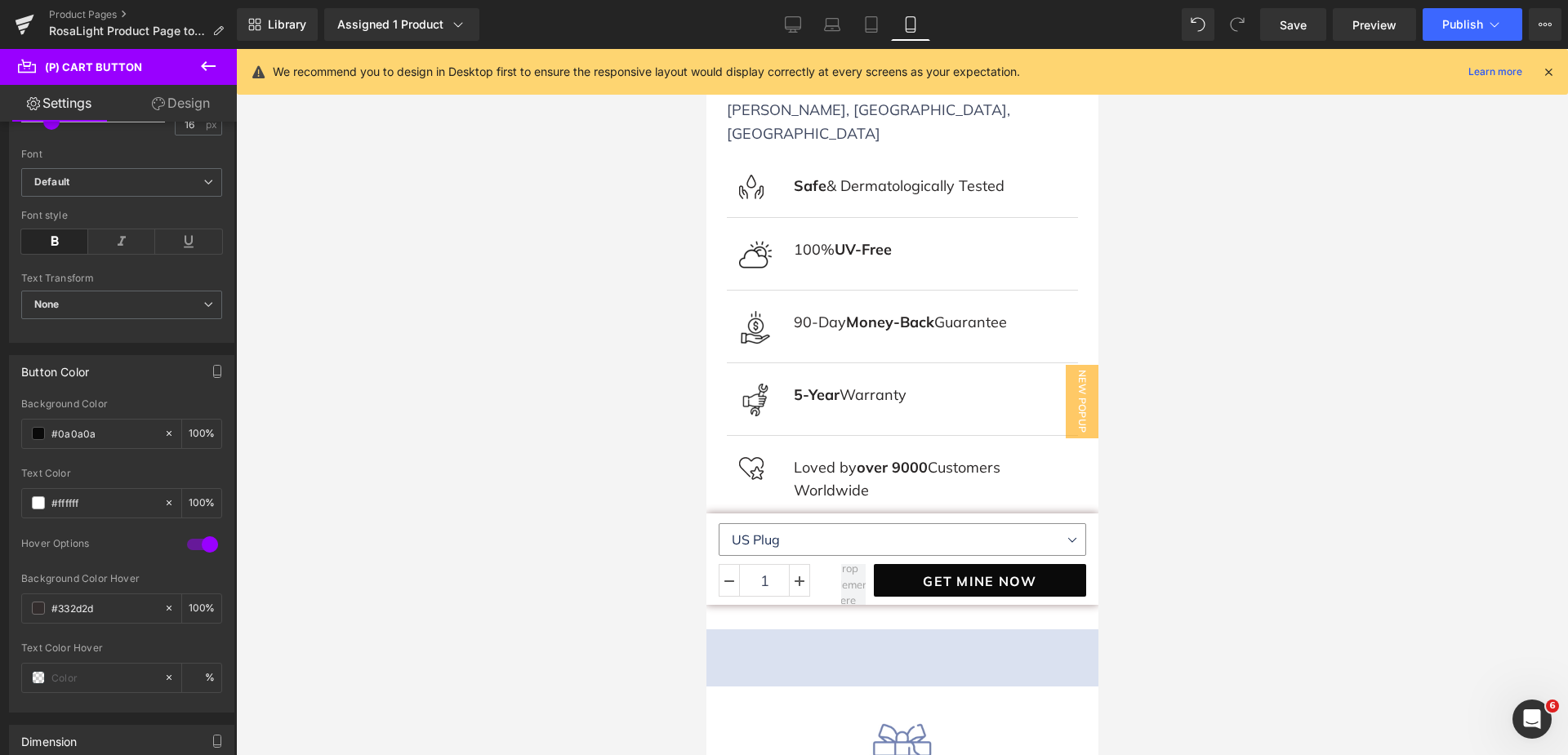
scroll to position [571, 0]
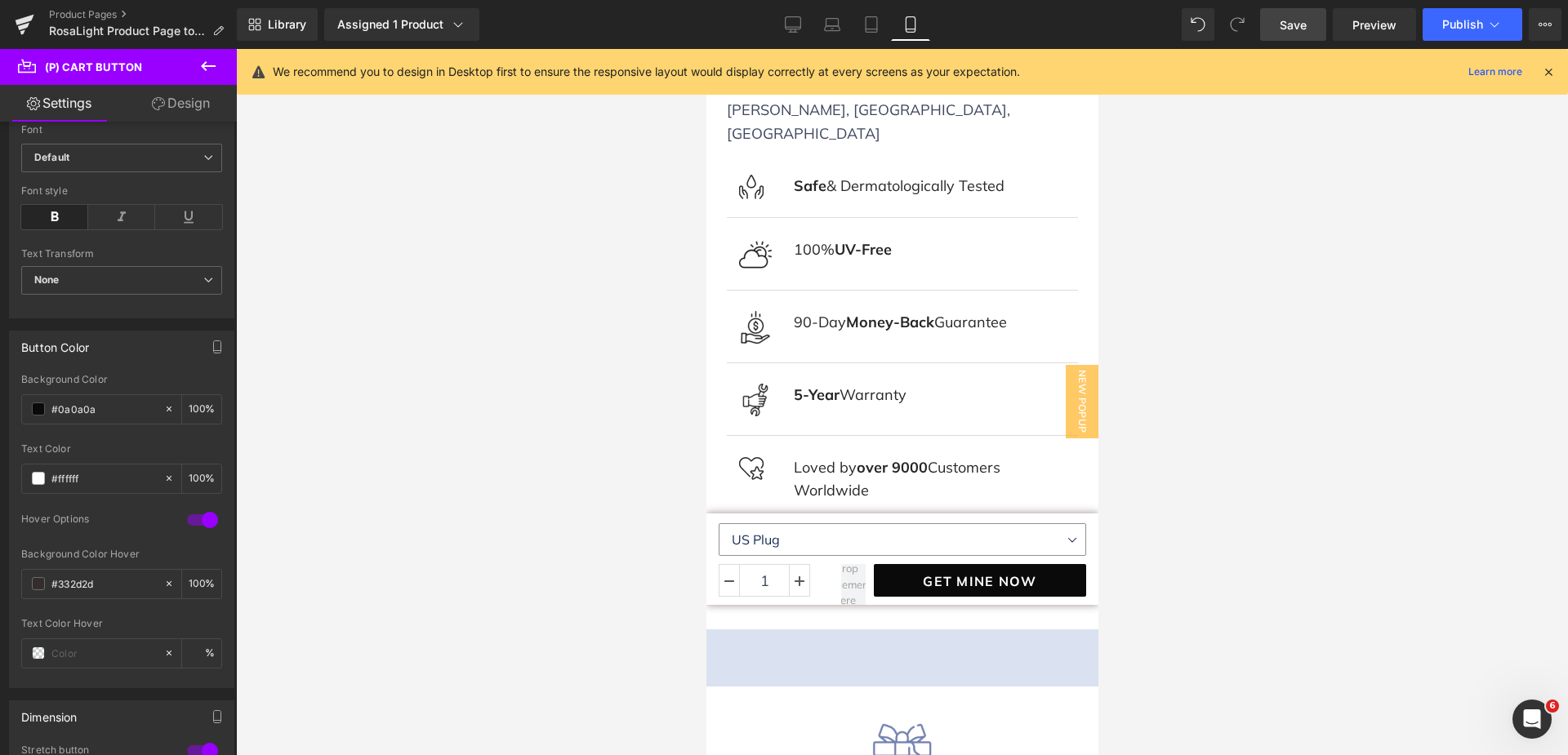
click at [1303, 17] on span "Save" at bounding box center [1293, 24] width 27 height 17
click at [1492, 29] on icon at bounding box center [1493, 23] width 16 height 16
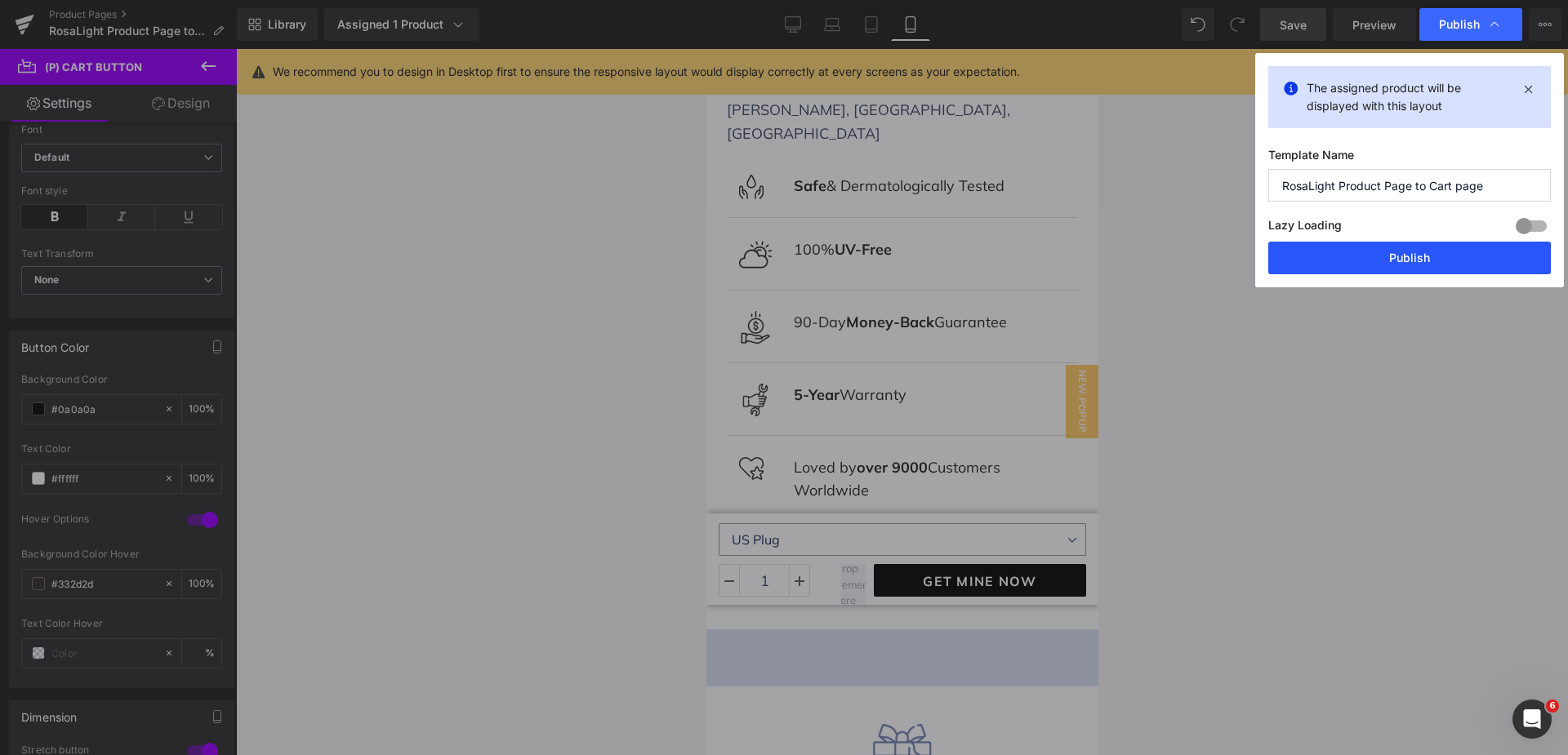
click at [1472, 263] on button "Publish" at bounding box center [1409, 258] width 283 height 33
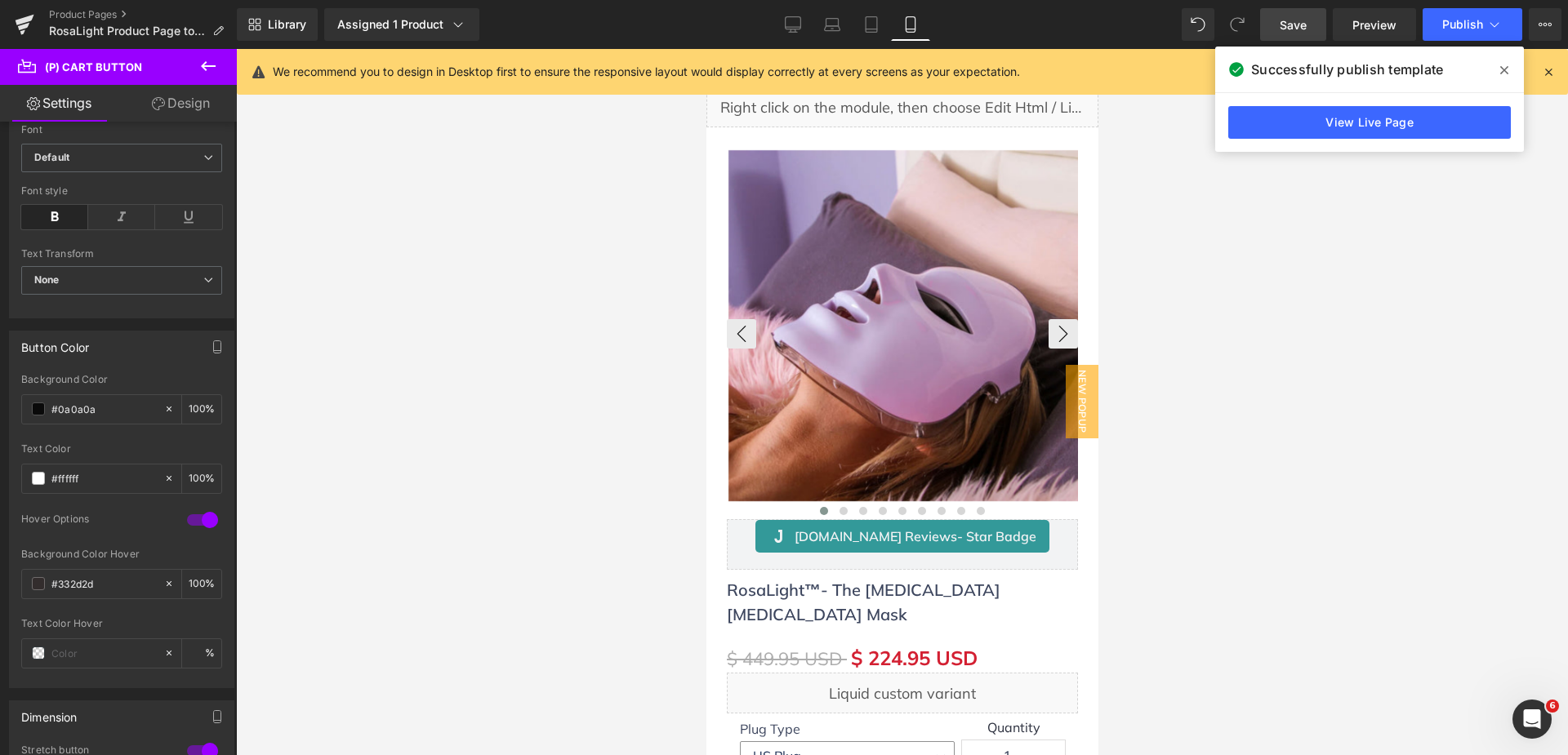
scroll to position [0, 0]
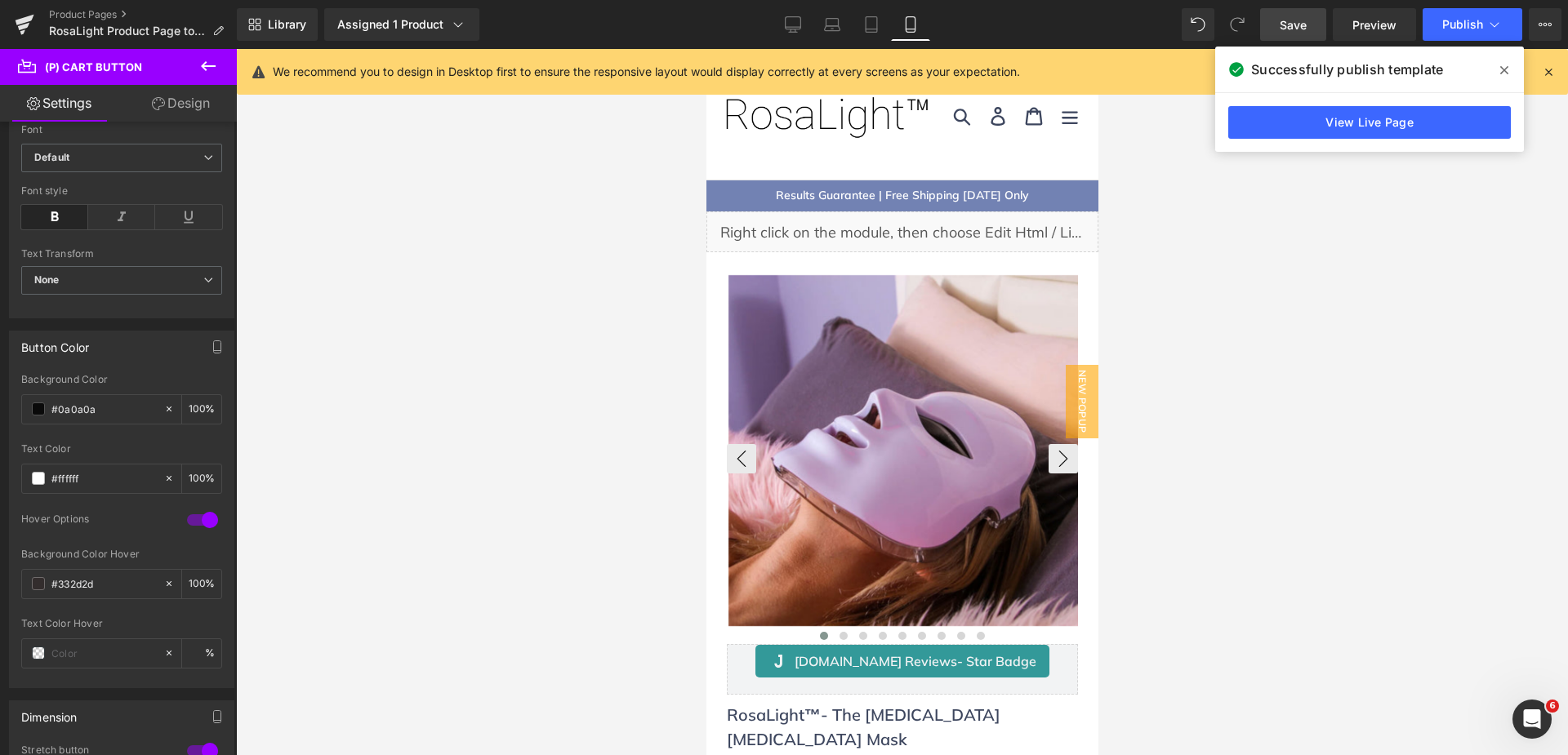
click at [886, 430] on img at bounding box center [903, 450] width 352 height 351
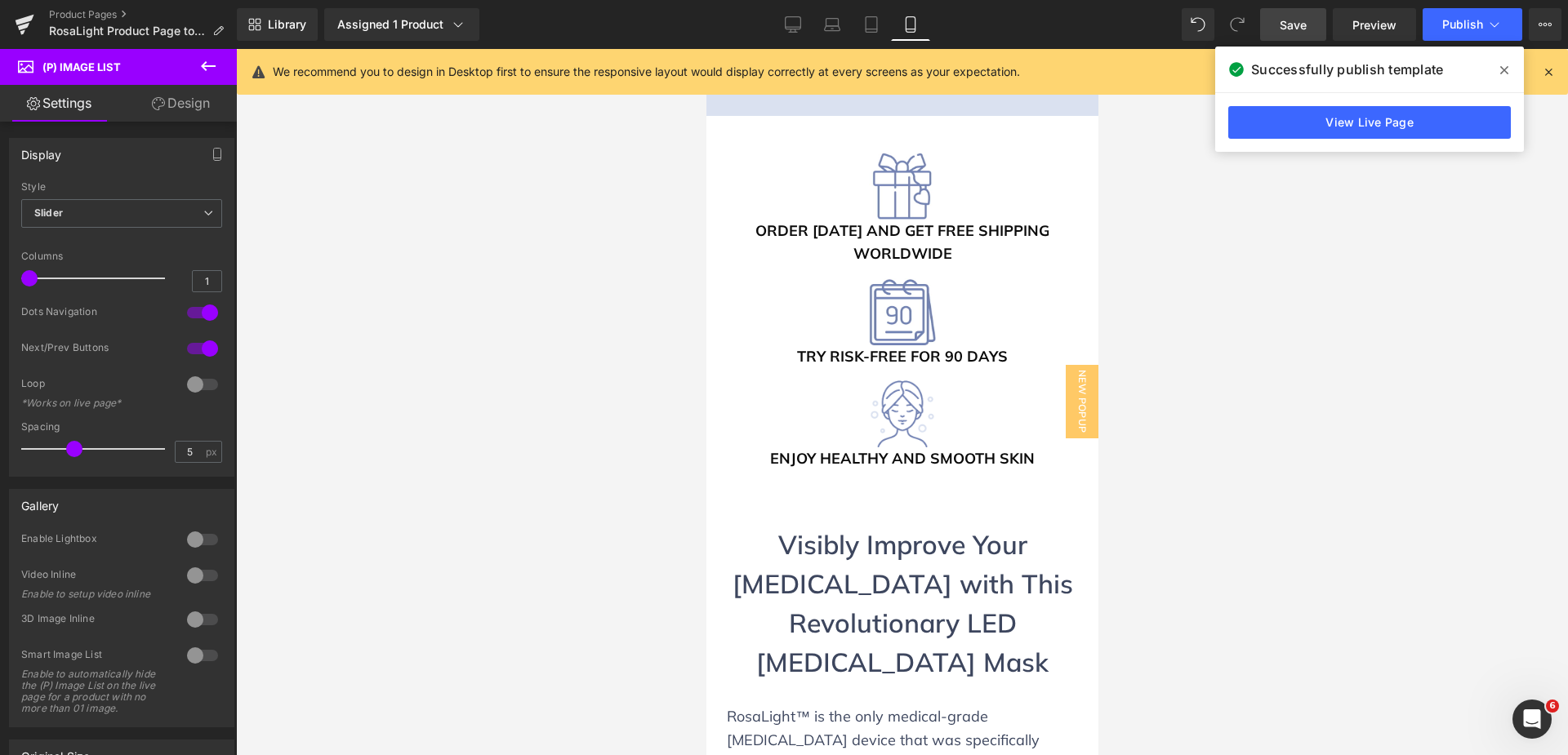
scroll to position [1633, 0]
